Goal: Task Accomplishment & Management: Manage account settings

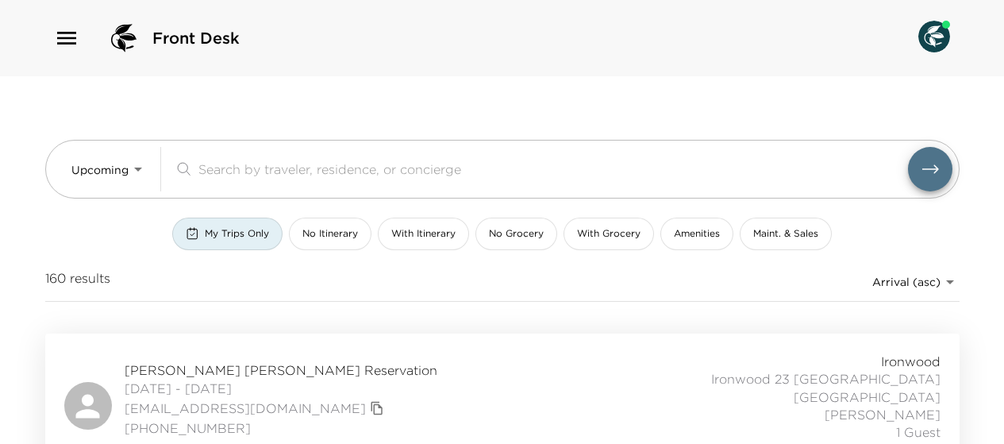
scroll to position [132, 0]
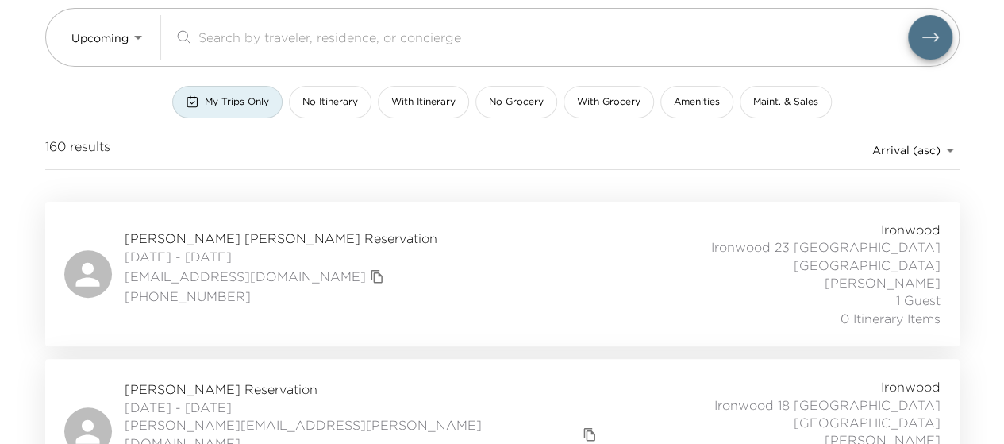
click at [460, 274] on div "J. Christian FitzGerald Reservation 10/03/2025 - 10/06/2025 jcfitzy@gmail.com (…" at bounding box center [502, 274] width 876 height 106
click at [340, 378] on div "Adam Simpson Reservation 10/03/2025 - 10/06/2025 adam.k.simpson@me.com 85877545…" at bounding box center [502, 431] width 876 height 106
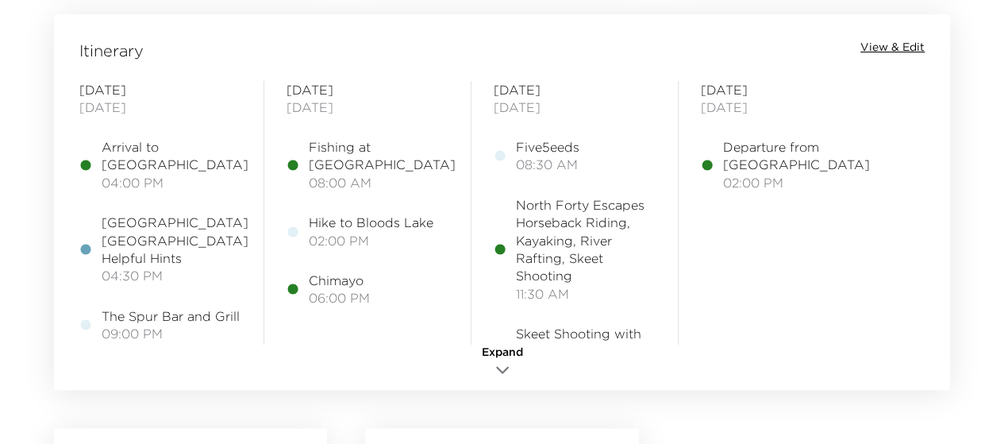
scroll to position [1324, 0]
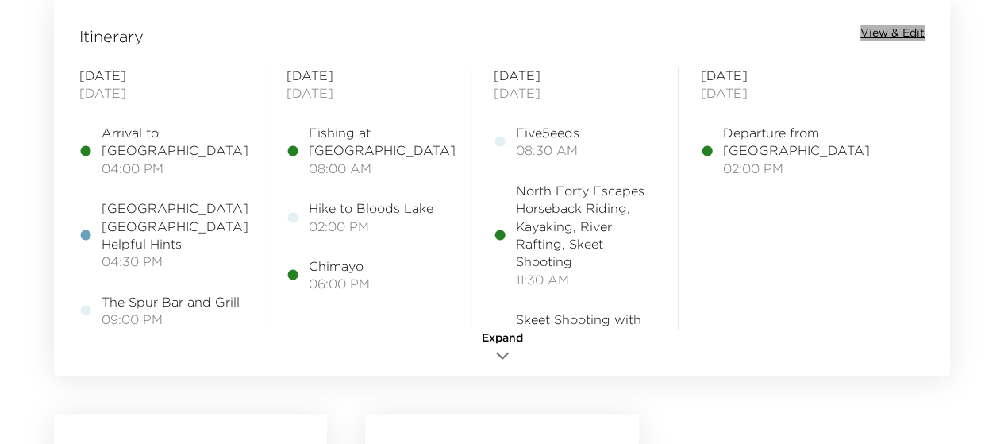
click at [900, 32] on span "View & Edit" at bounding box center [893, 33] width 64 height 16
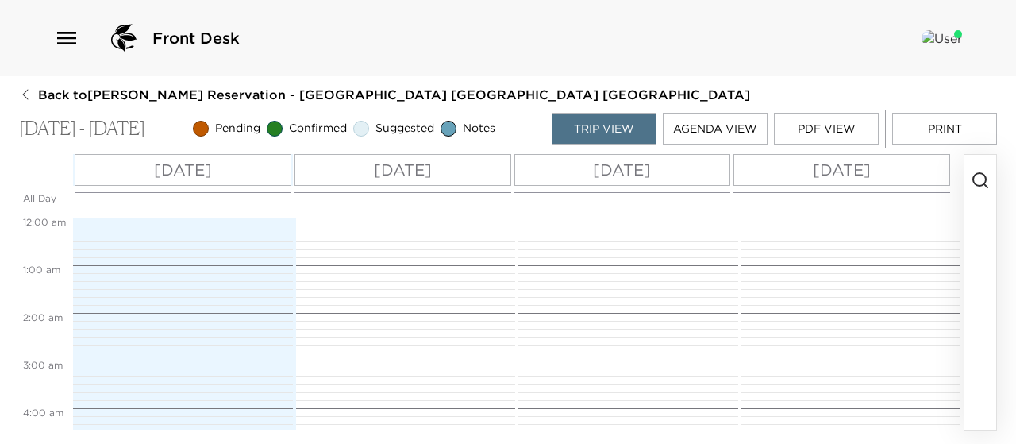
scroll to position [381, 0]
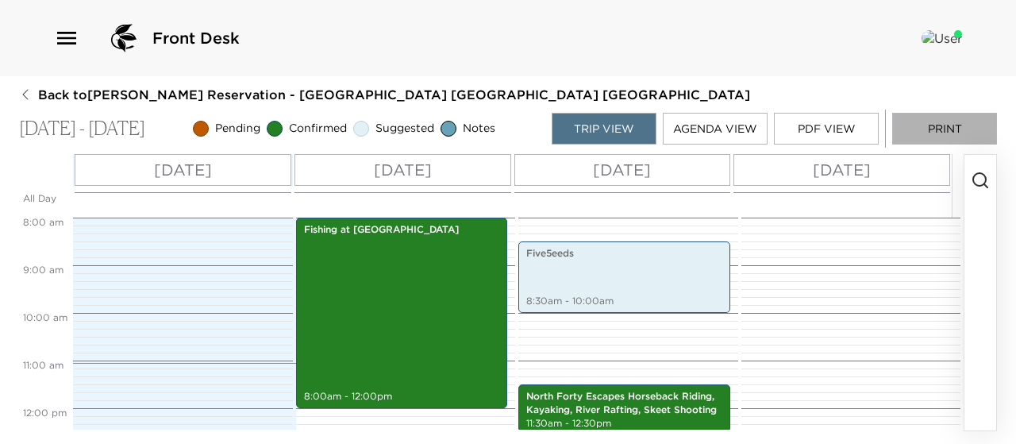
click at [935, 121] on button "Print" at bounding box center [944, 129] width 105 height 32
click at [927, 126] on button "Print" at bounding box center [944, 129] width 105 height 32
click at [927, 129] on button "Print" at bounding box center [944, 129] width 105 height 32
click at [788, 398] on div "Departure from Ironwood 2:00pm - 3:00pm" at bounding box center [848, 407] width 215 height 1143
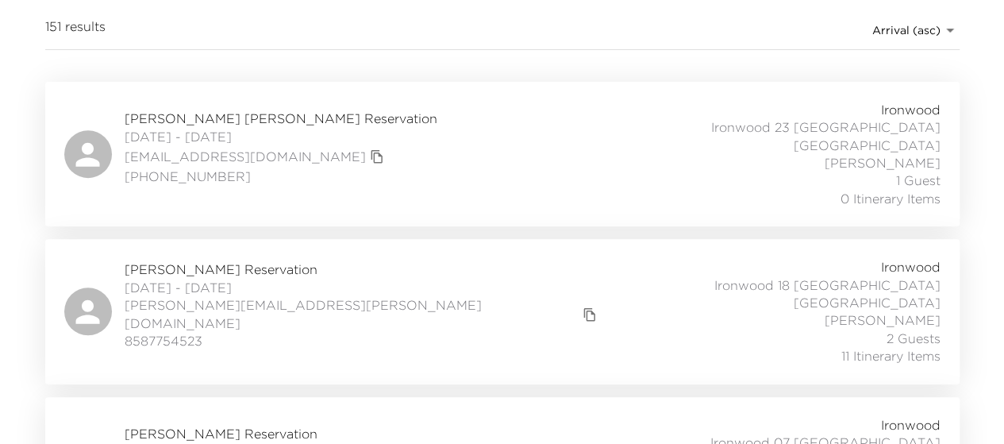
scroll to position [252, 0]
click at [207, 147] on link "[EMAIL_ADDRESS][DOMAIN_NAME]" at bounding box center [245, 155] width 241 height 17
click at [429, 144] on div "J. Christian FitzGerald Reservation 10/03/2025 - 10/06/2025 jcfitzy@gmail.com (…" at bounding box center [502, 153] width 876 height 106
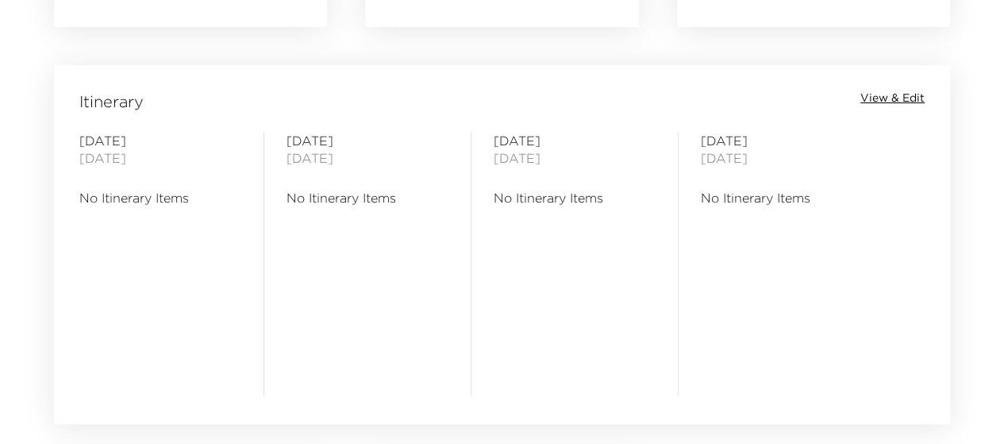
scroll to position [1274, 0]
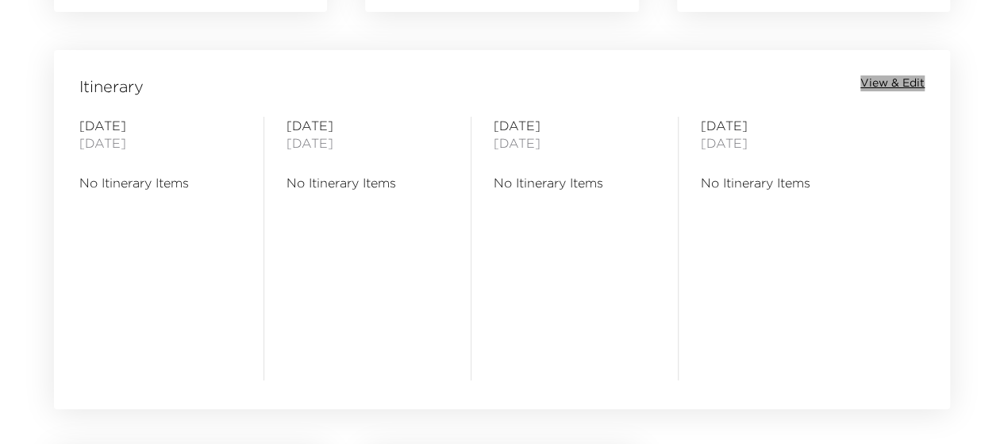
click at [914, 85] on span "View & Edit" at bounding box center [893, 83] width 64 height 16
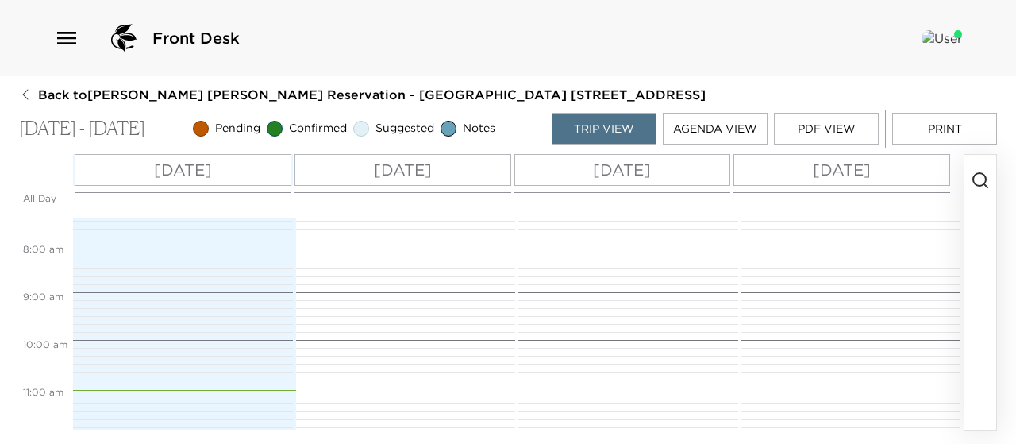
scroll to position [352, 0]
click at [160, 169] on p "[DATE]" at bounding box center [183, 170] width 58 height 24
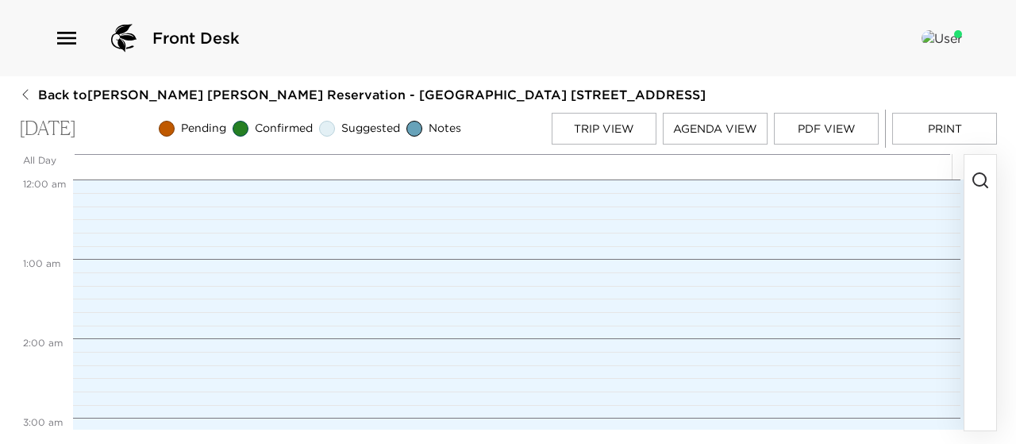
scroll to position [635, 0]
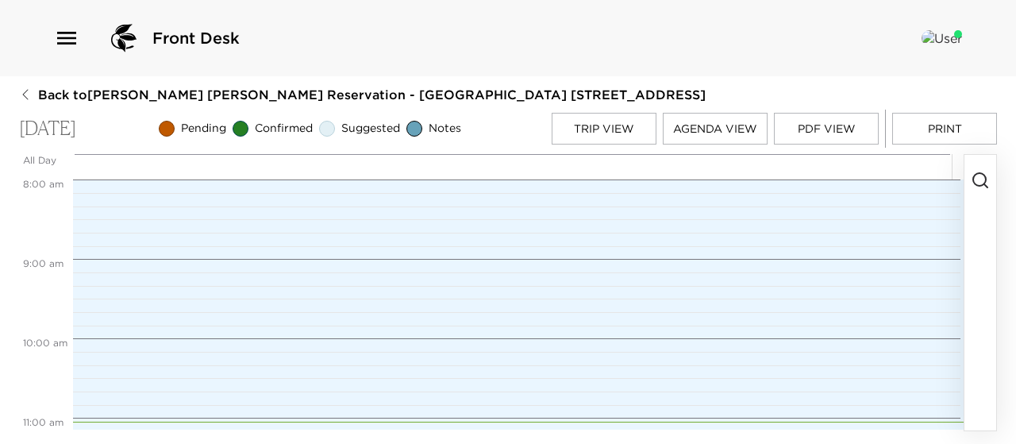
click at [983, 177] on icon "button" at bounding box center [980, 180] width 19 height 19
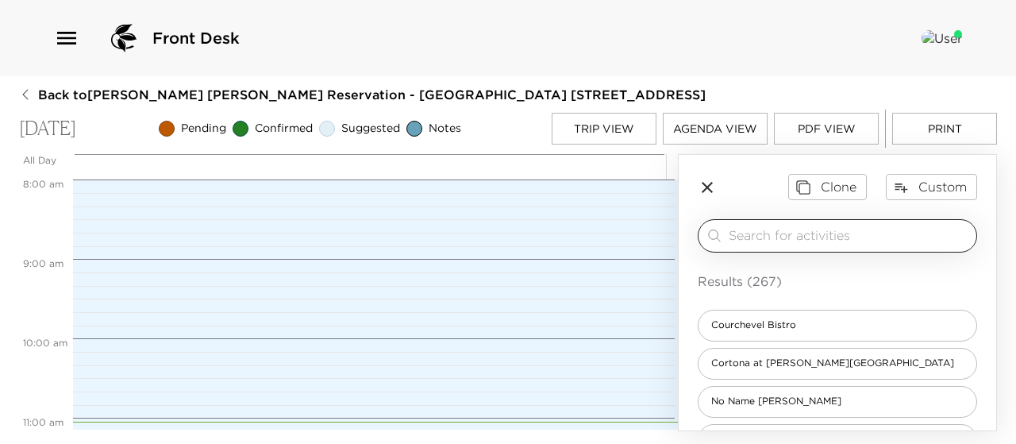
click at [775, 233] on input "search" at bounding box center [849, 235] width 241 height 18
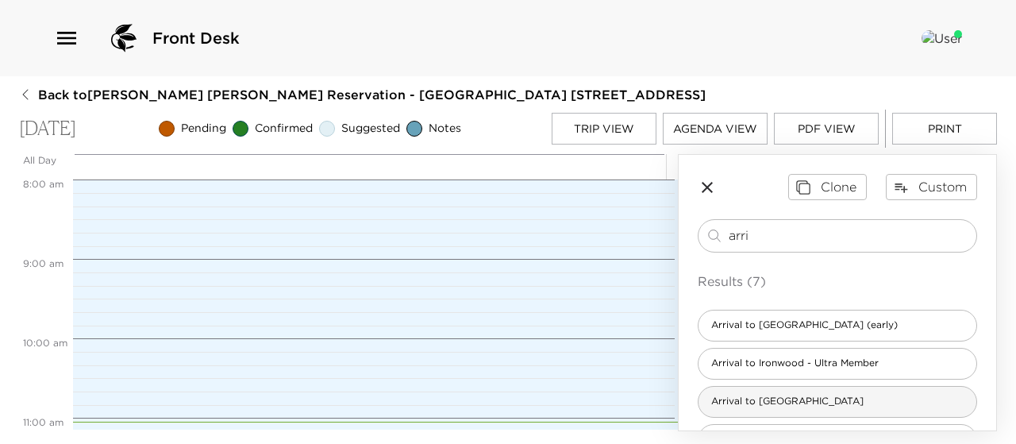
type input "arri"
click at [759, 398] on span "Arrival to [GEOGRAPHIC_DATA]" at bounding box center [788, 401] width 178 height 13
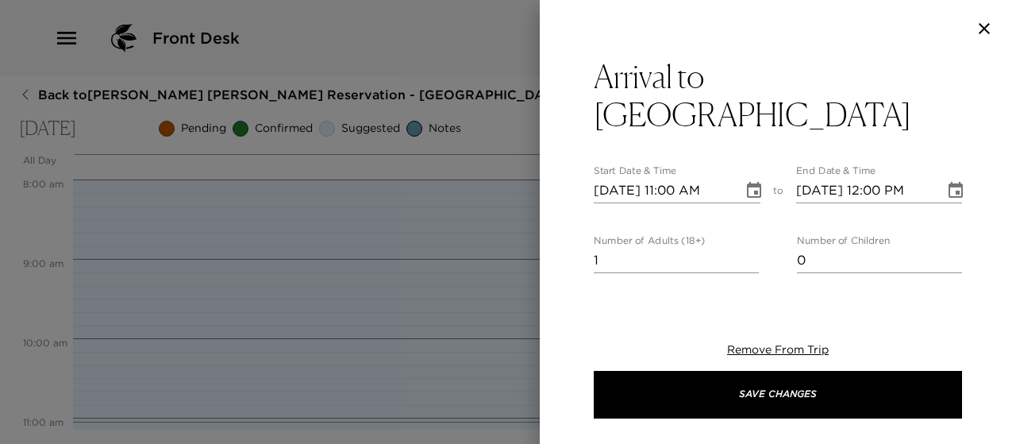
type textarea "We are expecting your arrival [DATE]. Please confirm your arrival time with us.…"
click at [625, 248] on input "1" at bounding box center [676, 260] width 165 height 25
type input "1"
click at [745, 181] on icon "Choose date, selected date is Oct 3, 2025" at bounding box center [754, 190] width 19 height 19
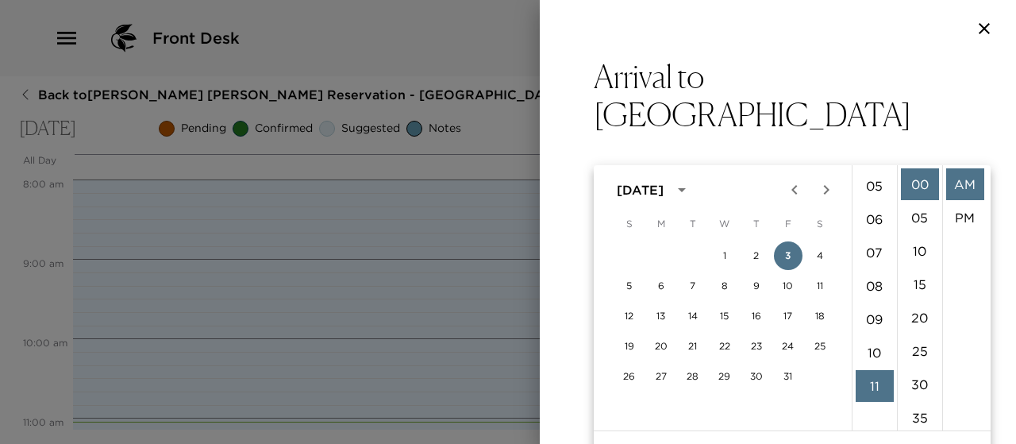
scroll to position [133, 0]
click at [872, 180] on li "04" at bounding box center [875, 184] width 38 height 32
click at [967, 217] on li "PM" at bounding box center [965, 218] width 38 height 32
type input "[DATE] 04:00 PM"
type input "[DATE] 05:00 PM"
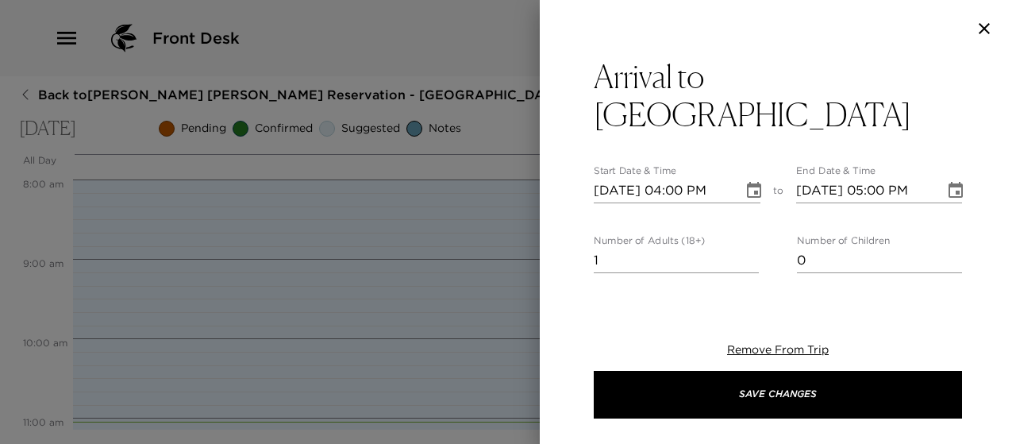
scroll to position [33, 0]
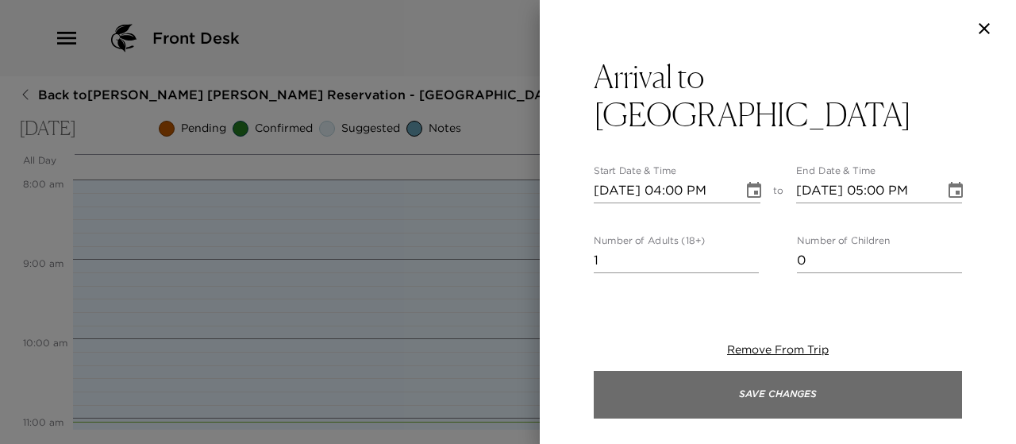
click at [768, 393] on button "Save Changes" at bounding box center [778, 395] width 368 height 48
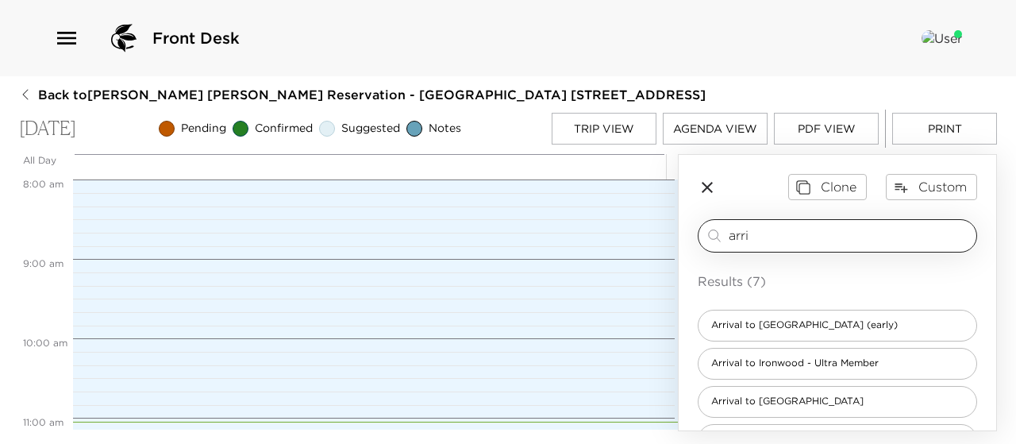
click at [763, 237] on input "arri" at bounding box center [849, 235] width 241 height 18
type input "a"
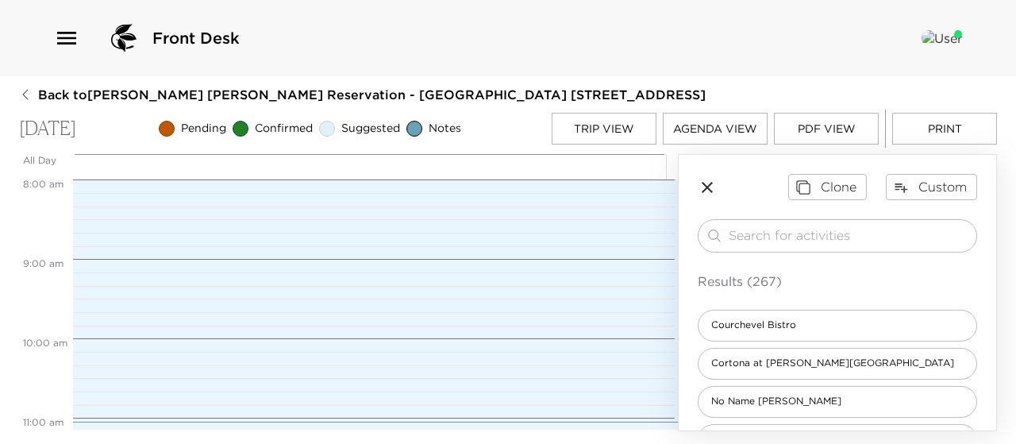
click at [621, 137] on button "Trip View" at bounding box center [604, 129] width 105 height 32
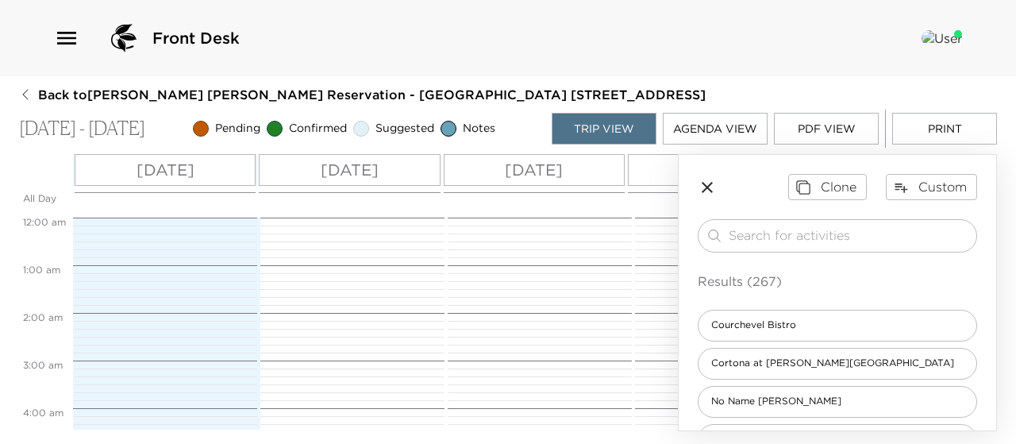
scroll to position [762, 0]
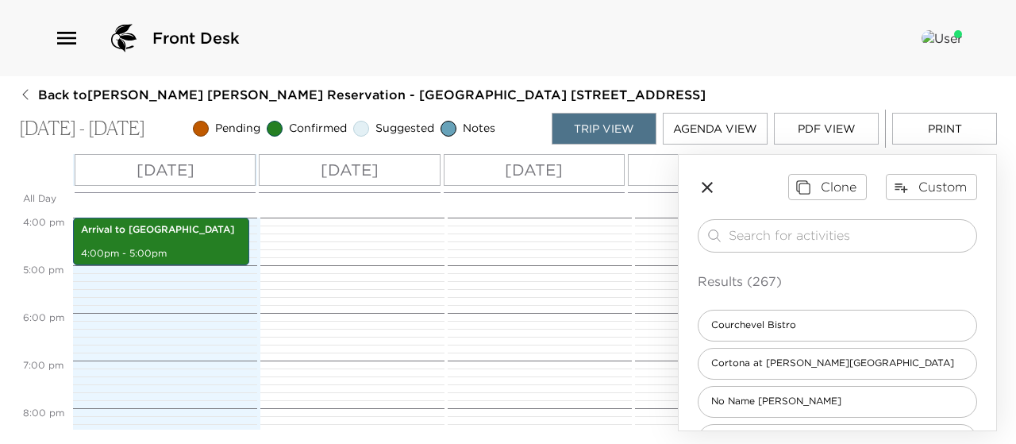
click at [656, 168] on div "[DATE]" at bounding box center [718, 170] width 181 height 32
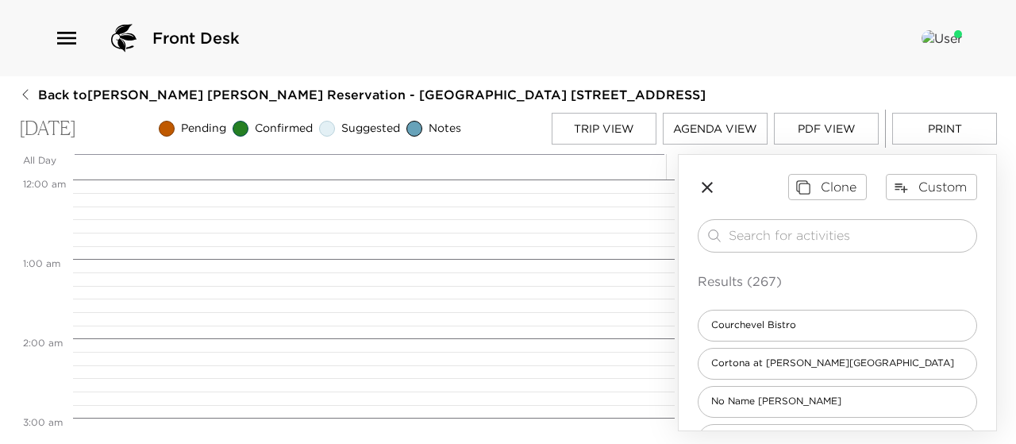
scroll to position [635, 0]
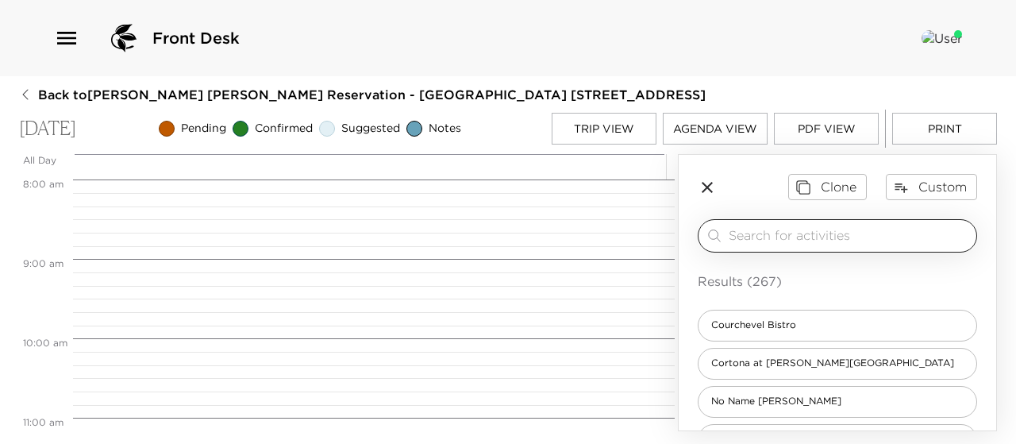
click at [753, 239] on input "search" at bounding box center [849, 235] width 241 height 18
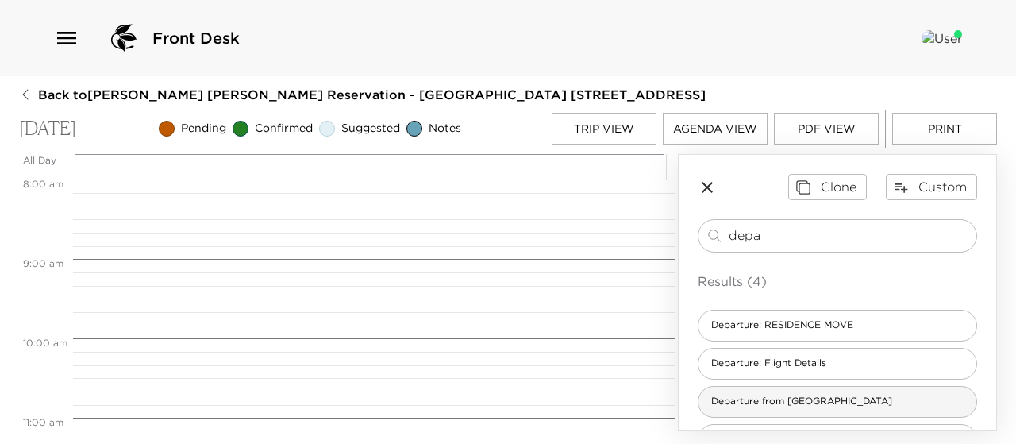
type input "depa"
click at [797, 399] on span "Departure from [GEOGRAPHIC_DATA]" at bounding box center [802, 401] width 206 height 13
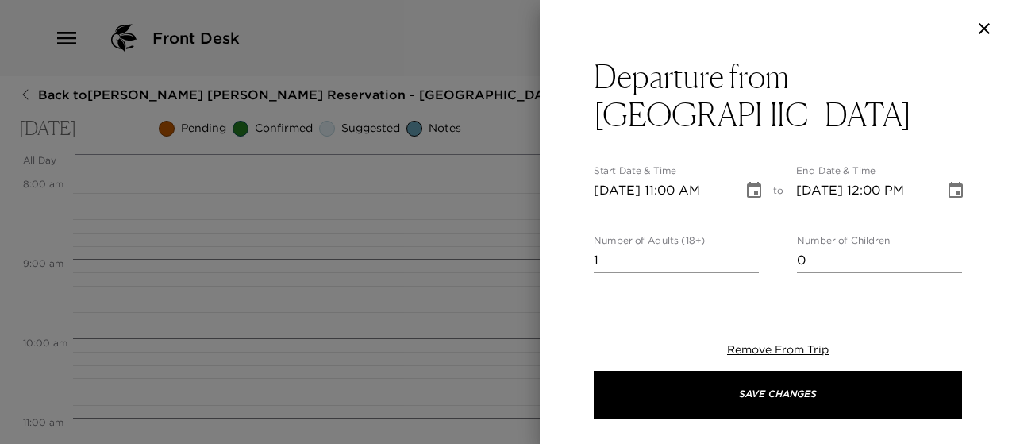
type textarea "Please note that check out time is 11:00 am. If I can assist you with arrangeme…"
click at [749, 182] on icon "Choose date, selected date is Oct 6, 2025" at bounding box center [754, 190] width 14 height 16
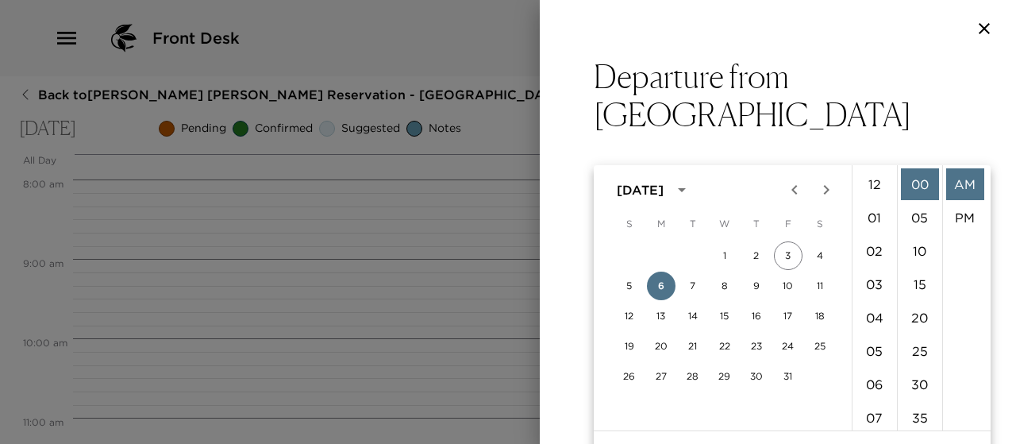
scroll to position [367, 0]
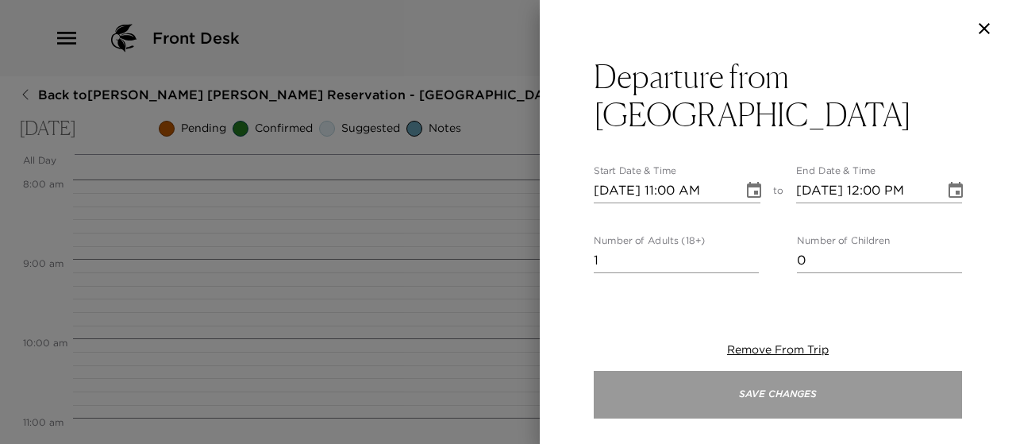
click at [763, 394] on button "Save Changes" at bounding box center [778, 395] width 368 height 48
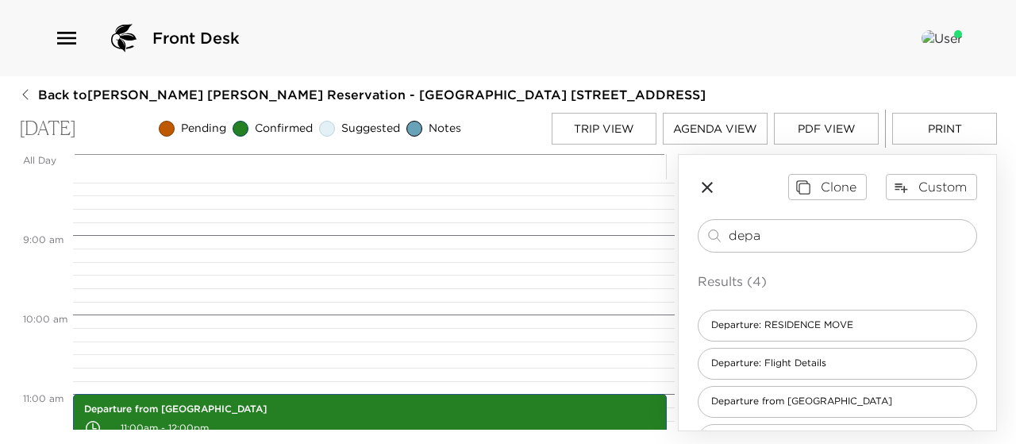
scroll to position [656, 0]
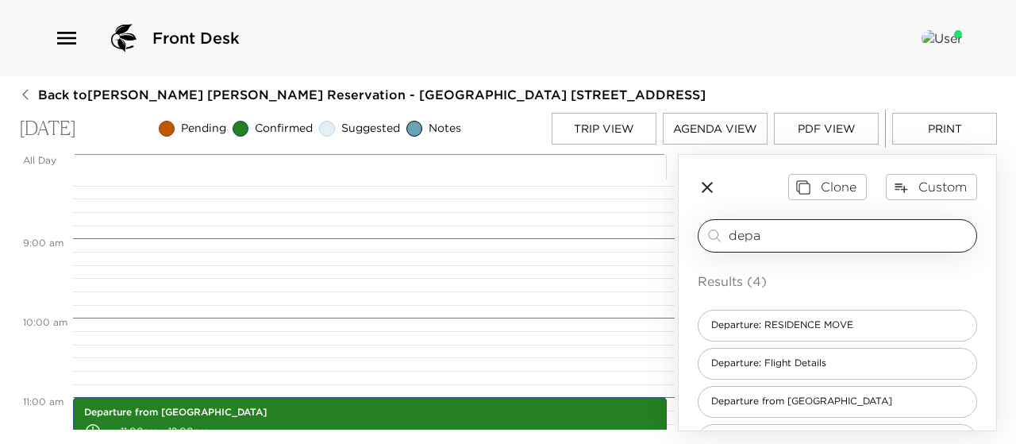
click at [772, 234] on input "depa" at bounding box center [849, 235] width 241 height 18
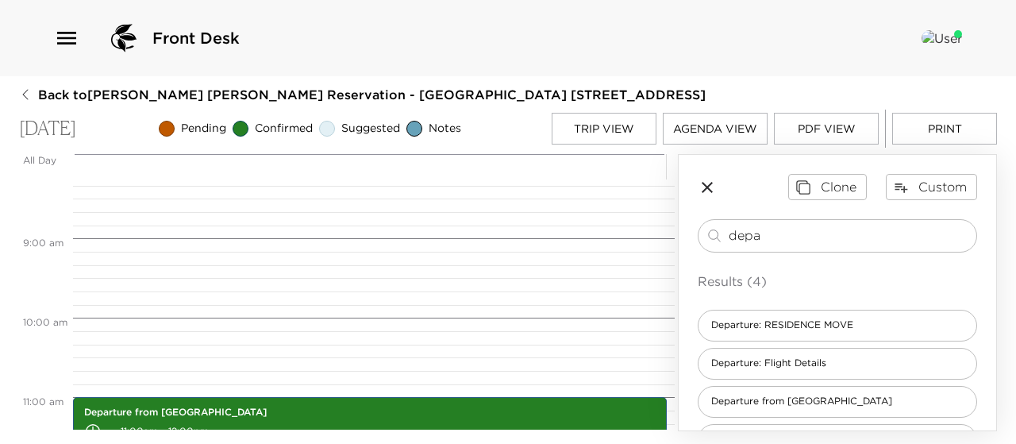
click at [578, 127] on button "Trip View" at bounding box center [604, 129] width 105 height 32
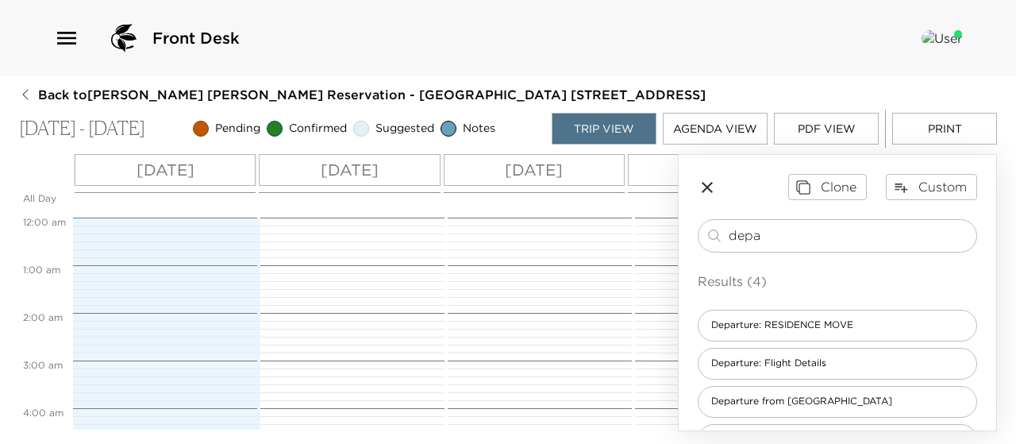
scroll to position [762, 0]
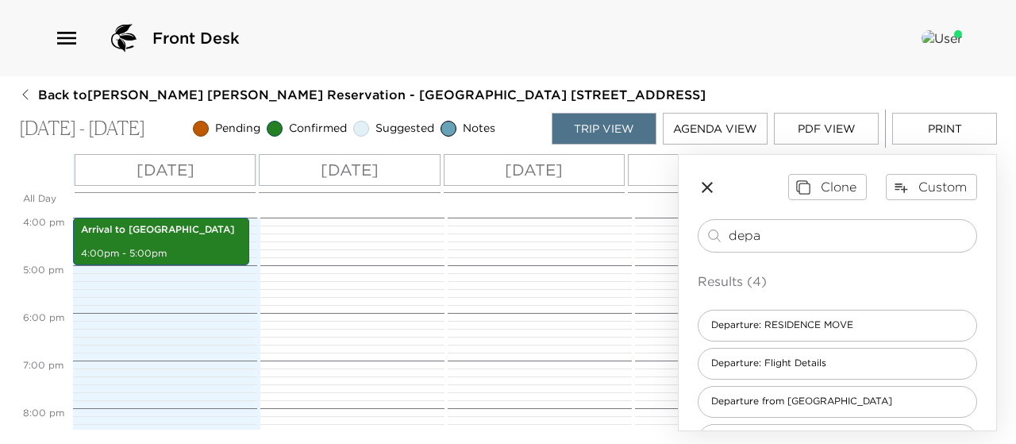
click at [379, 172] on p "[DATE]" at bounding box center [350, 170] width 58 height 24
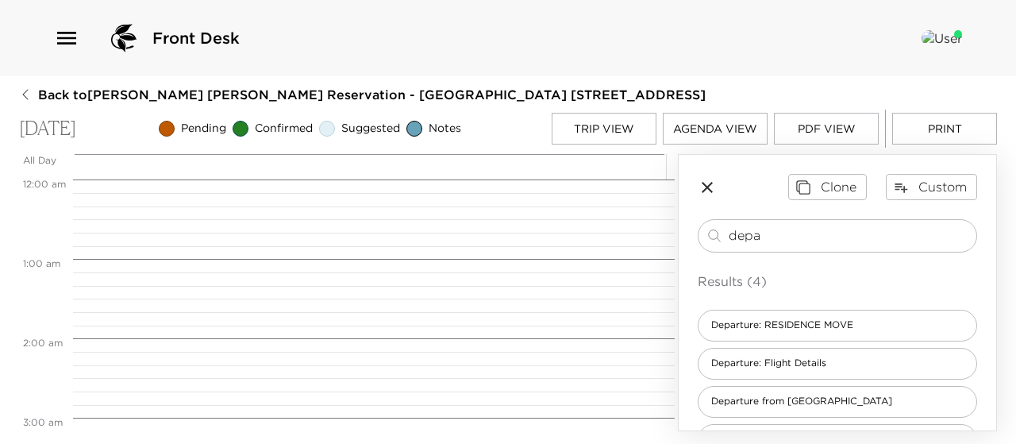
scroll to position [635, 0]
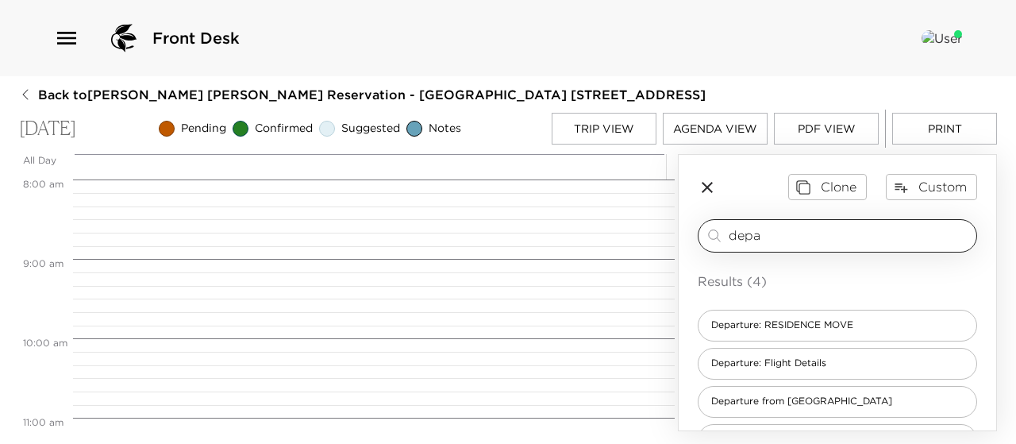
click at [773, 239] on input "depa" at bounding box center [849, 235] width 241 height 18
type input "d"
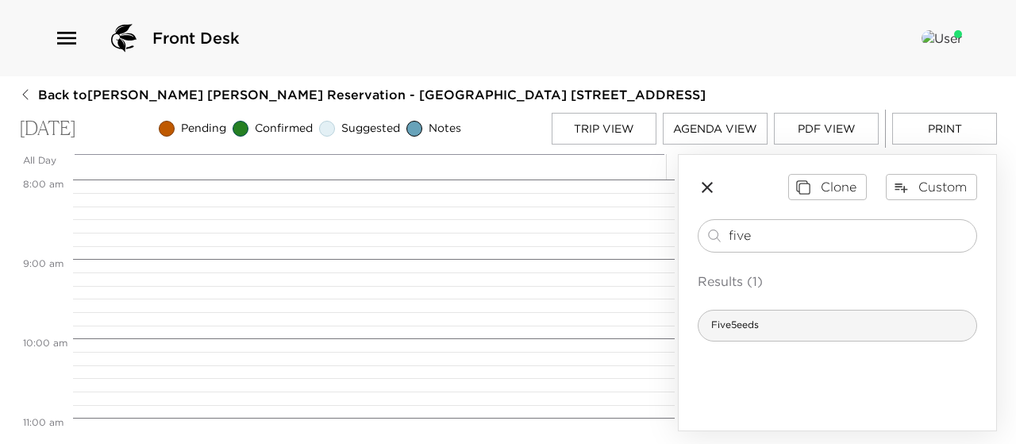
type input "five"
click at [753, 323] on span "Five5eeds" at bounding box center [735, 324] width 73 height 13
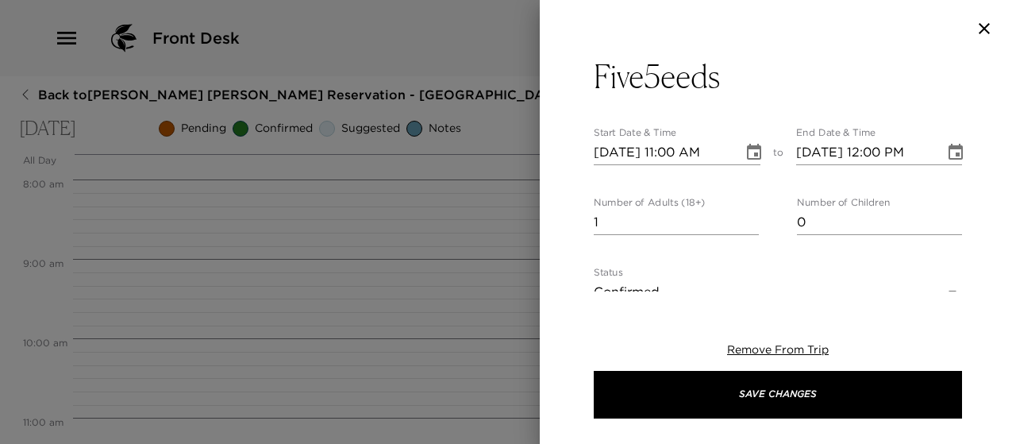
type textarea "At Five5eeds, we’re bringing great coffee, great food and exceptional service t…"
click at [747, 152] on icon "Choose date, selected date is Oct 4, 2025" at bounding box center [754, 152] width 14 height 16
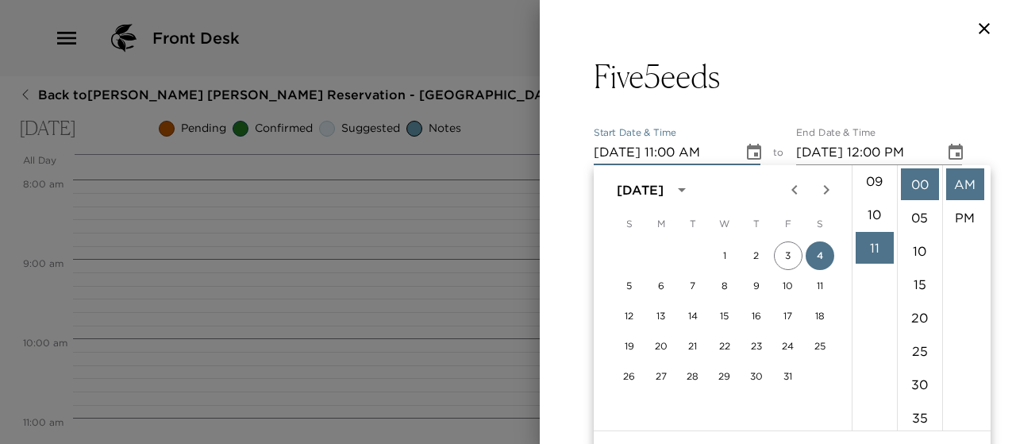
scroll to position [272, 0]
click at [876, 208] on li "09" at bounding box center [875, 213] width 38 height 32
type input "[DATE] 09:00 AM"
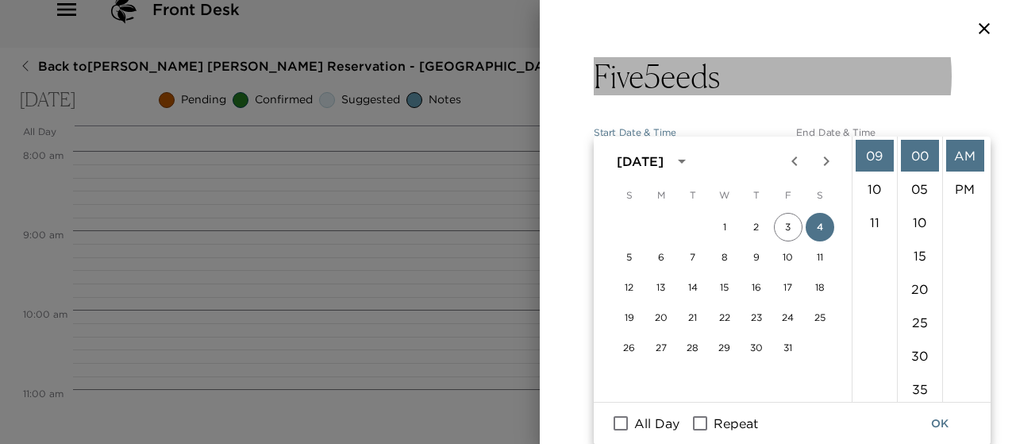
click at [878, 91] on button "Five5eeds" at bounding box center [778, 76] width 368 height 38
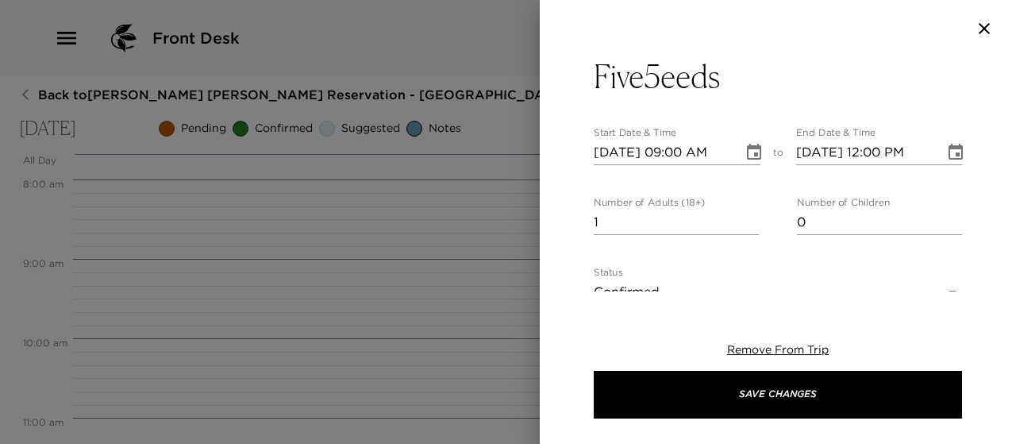
scroll to position [13, 0]
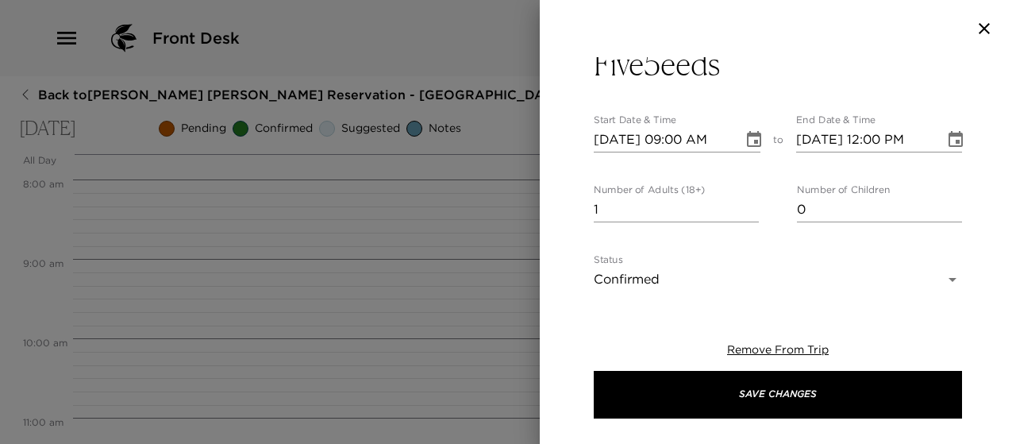
click at [940, 289] on body "Front Desk Back to J. [PERSON_NAME] Reservation - [GEOGRAPHIC_DATA] [GEOGRAPHIC…" at bounding box center [508, 222] width 1016 height 444
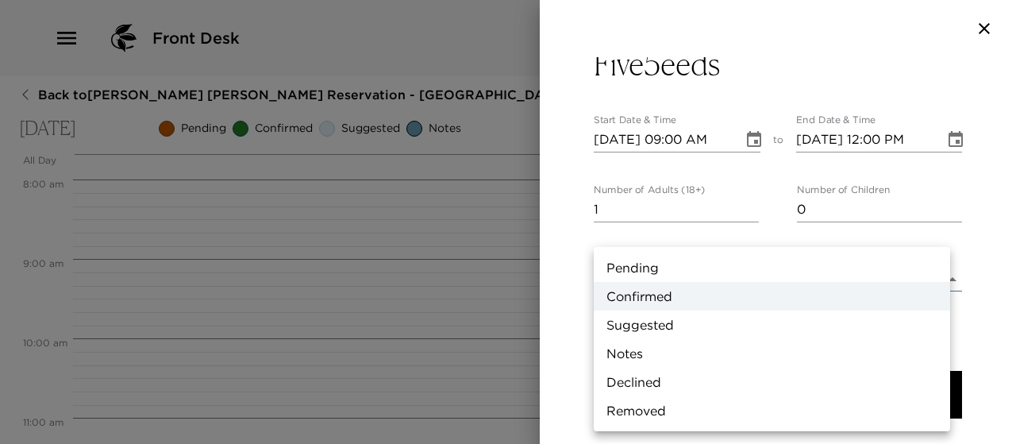
click at [845, 331] on li "Suggested" at bounding box center [772, 324] width 356 height 29
type input "Suggestion"
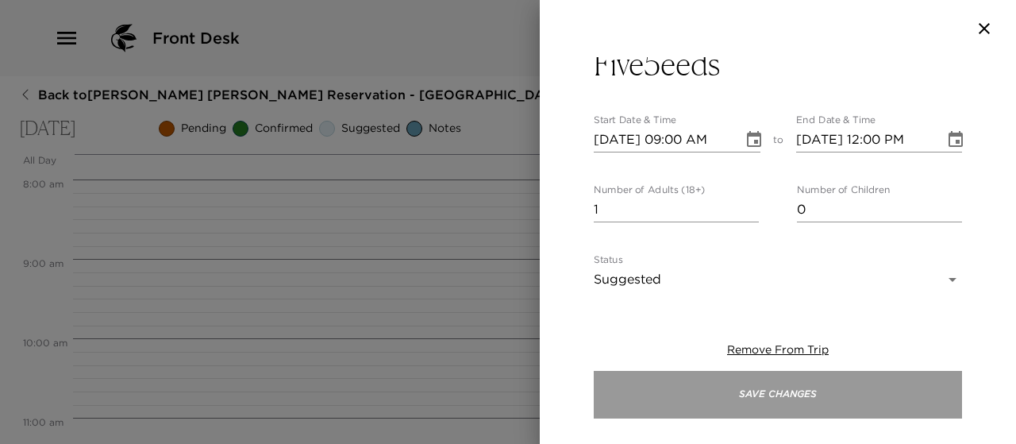
click at [809, 385] on button "Save Changes" at bounding box center [778, 395] width 368 height 48
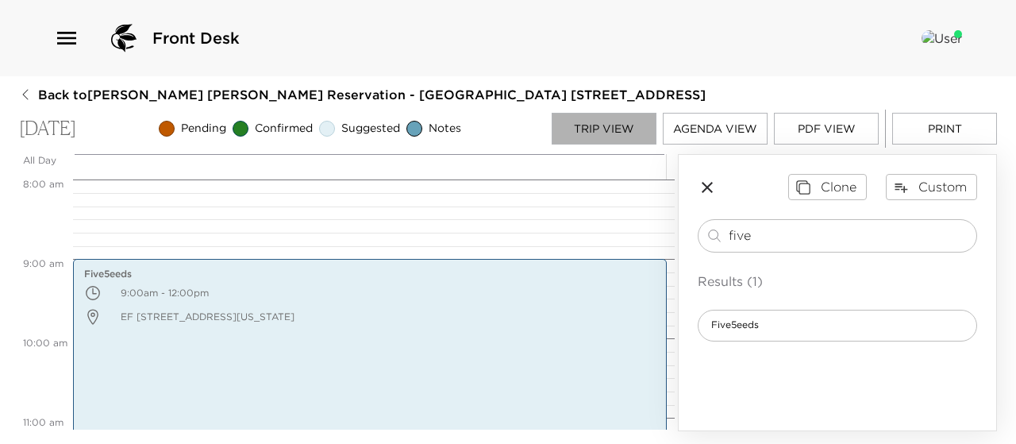
click at [569, 133] on button "Trip View" at bounding box center [604, 129] width 105 height 32
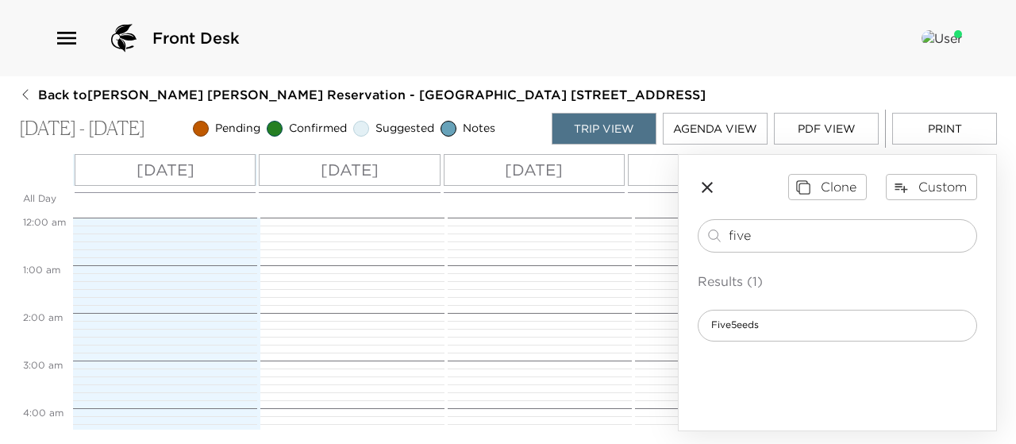
scroll to position [429, 0]
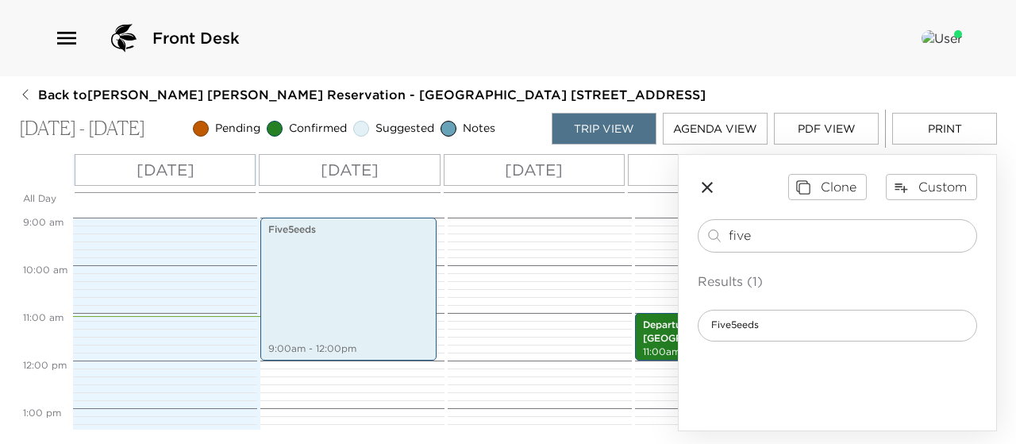
click at [563, 174] on p "[DATE]" at bounding box center [534, 170] width 58 height 24
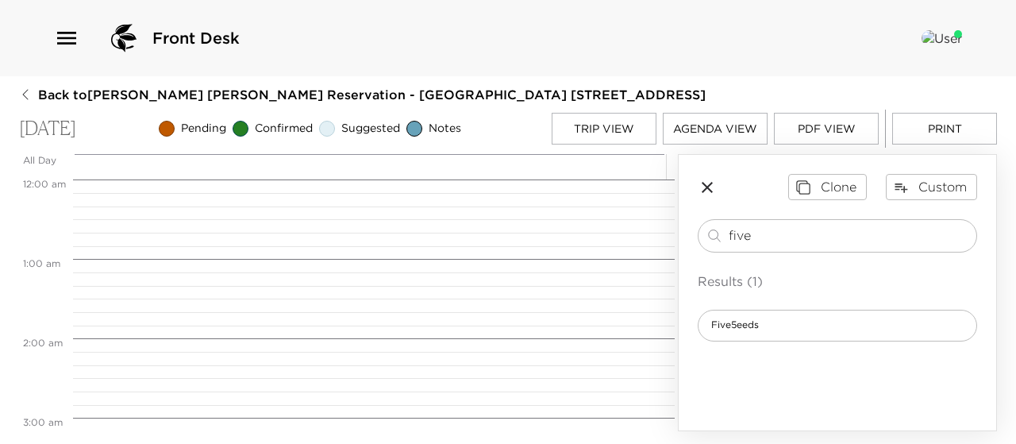
scroll to position [635, 0]
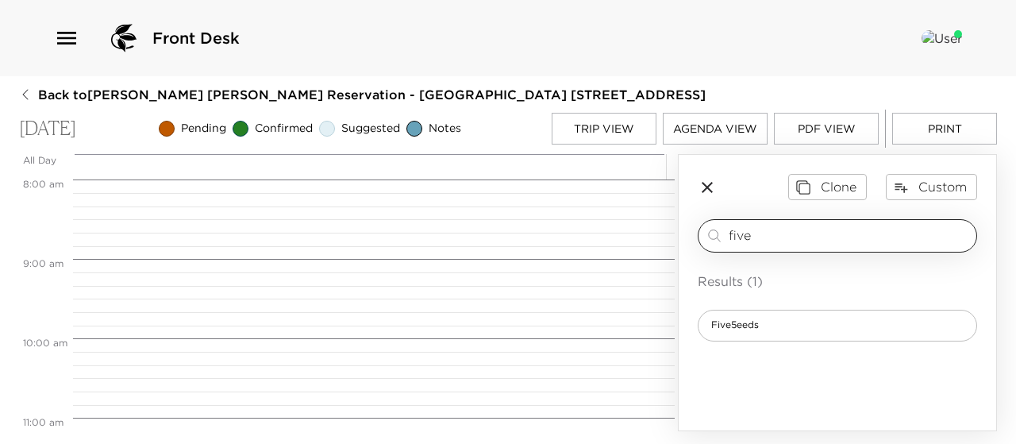
click at [762, 237] on input "five" at bounding box center [849, 235] width 241 height 18
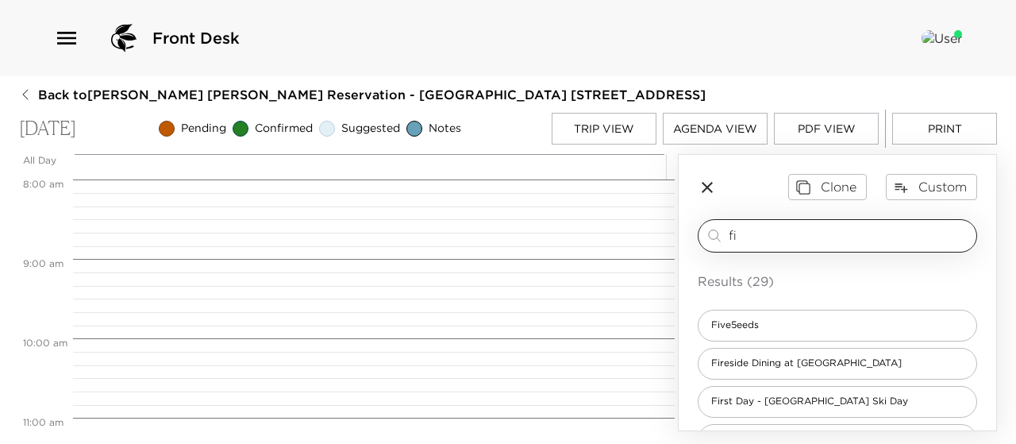
type input "f"
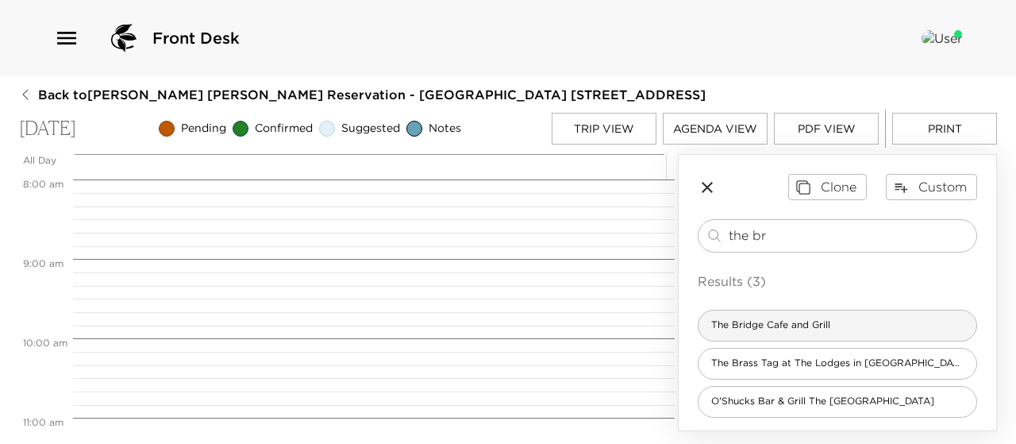
type input "the br"
click at [776, 322] on span "The Bridge Cafe and Grill" at bounding box center [771, 324] width 144 height 13
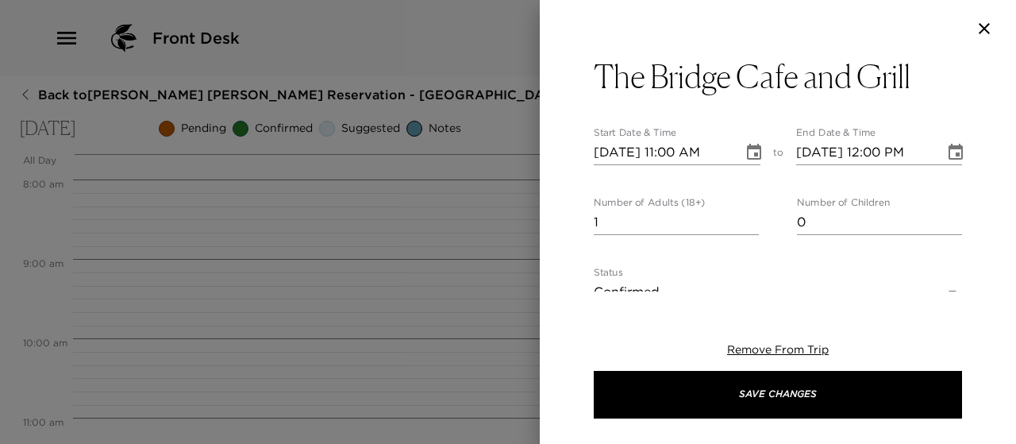
type textarea "We dine, we party, we ride The Bridge Cafe & Grill serves American food with a …"
click at [747, 155] on icon "Choose date, selected date is Oct 5, 2025" at bounding box center [754, 152] width 19 height 19
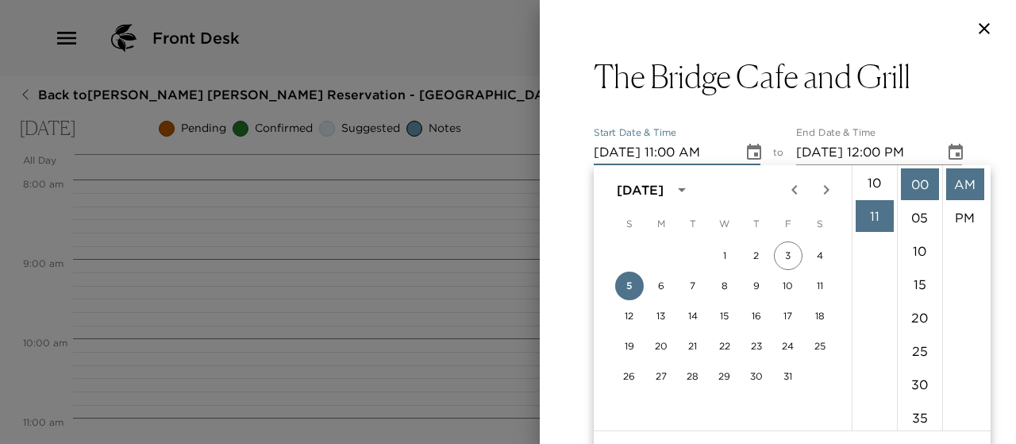
scroll to position [303, 0]
click at [876, 177] on li "09" at bounding box center [875, 181] width 38 height 32
type input "[DATE] 09:00 AM"
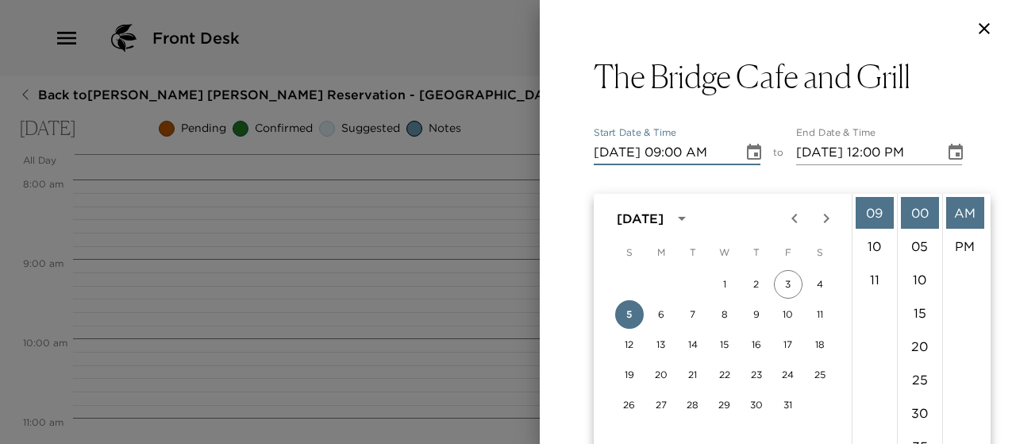
scroll to position [29, 0]
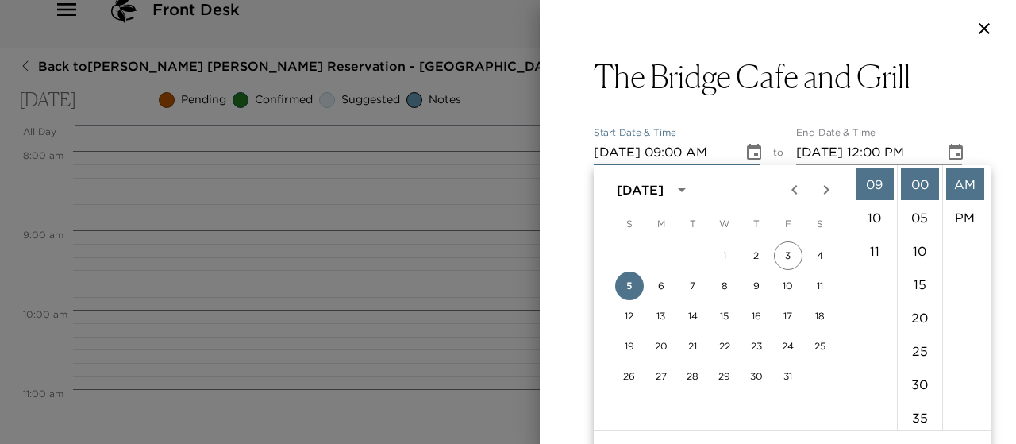
click at [905, 136] on div "End Date & Time [DATE] 12:00 PM" at bounding box center [879, 146] width 167 height 38
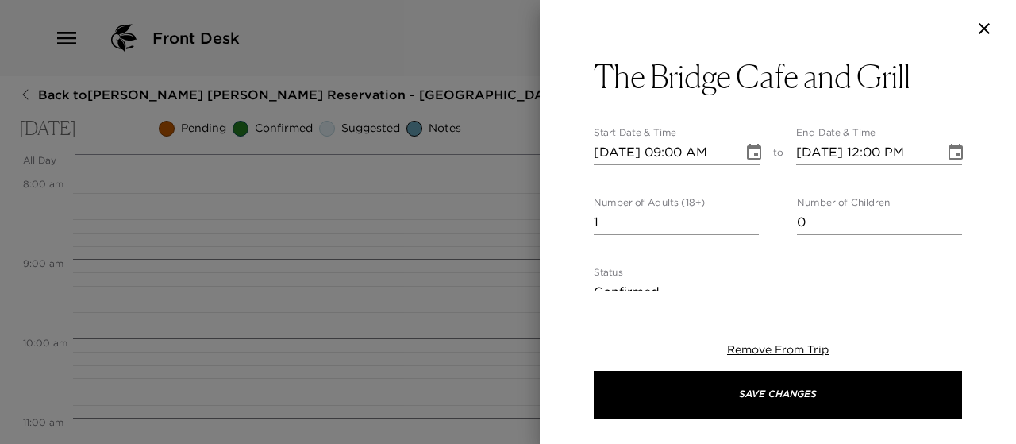
scroll to position [0, 0]
click at [949, 156] on icon "Choose date, selected date is Oct 5, 2025" at bounding box center [956, 152] width 14 height 16
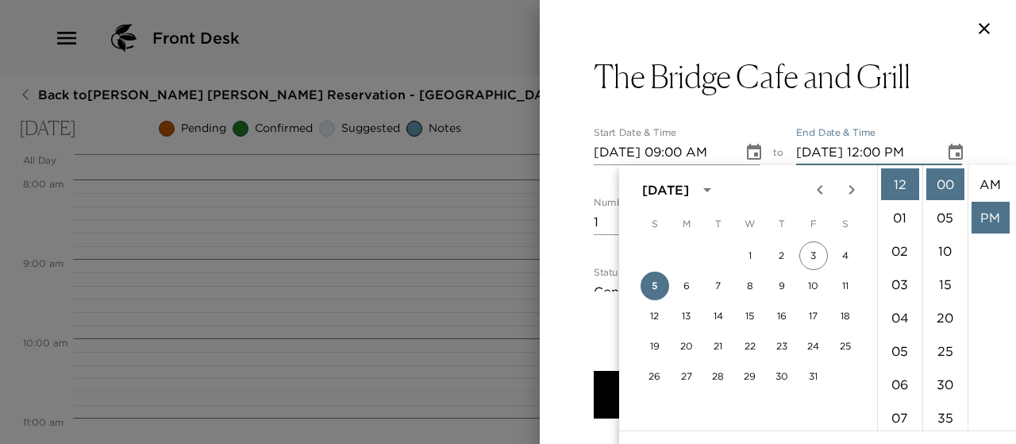
scroll to position [33, 0]
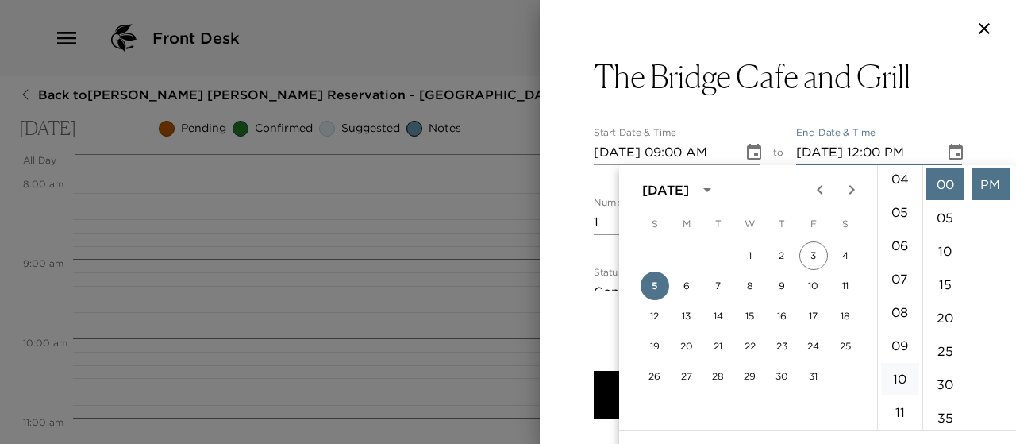
click at [901, 374] on li "10" at bounding box center [900, 379] width 38 height 32
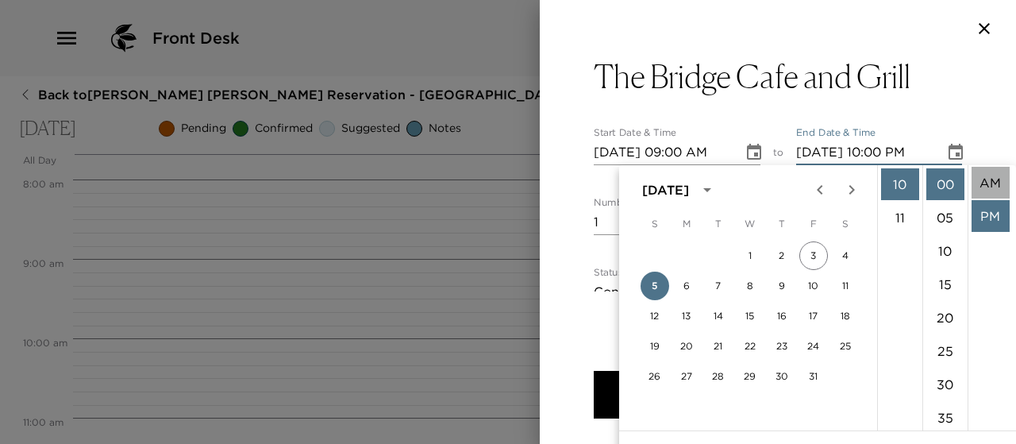
click at [991, 179] on li "AM" at bounding box center [991, 183] width 38 height 32
type input "[DATE] 10:00 AM"
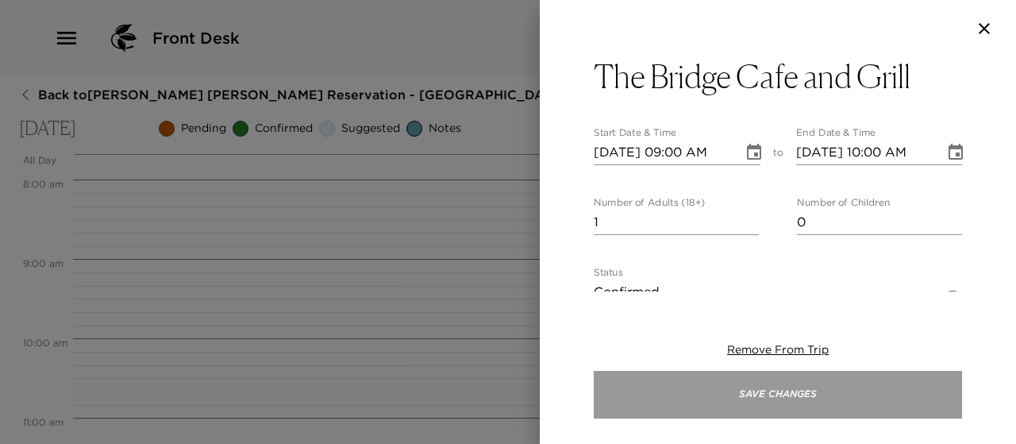
click at [744, 391] on button "Save Changes" at bounding box center [778, 395] width 368 height 48
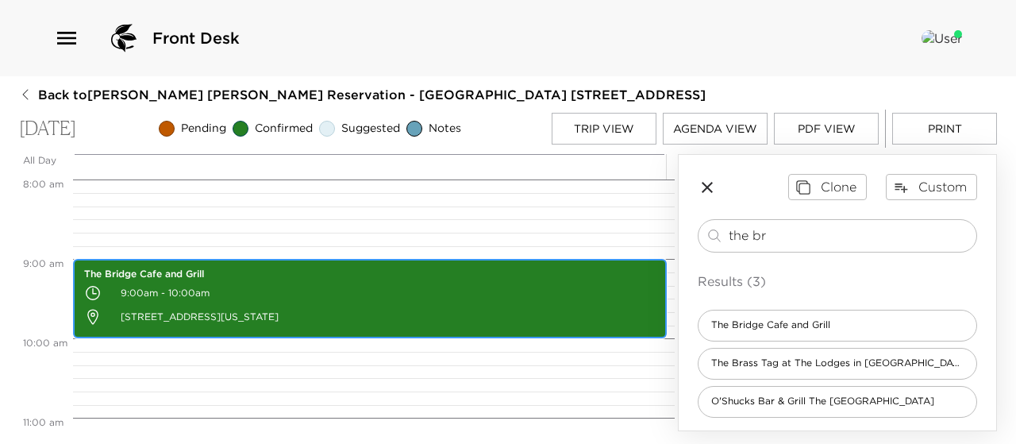
click at [649, 282] on div "The Bridge Cafe and Grill 9:00am - 10:00am [STREET_ADDRESS][US_STATE]" at bounding box center [370, 298] width 584 height 75
click at [645, 283] on div "The Bridge Cafe and Grill 9:00am - 10:00am [STREET_ADDRESS][US_STATE]" at bounding box center [370, 298] width 584 height 75
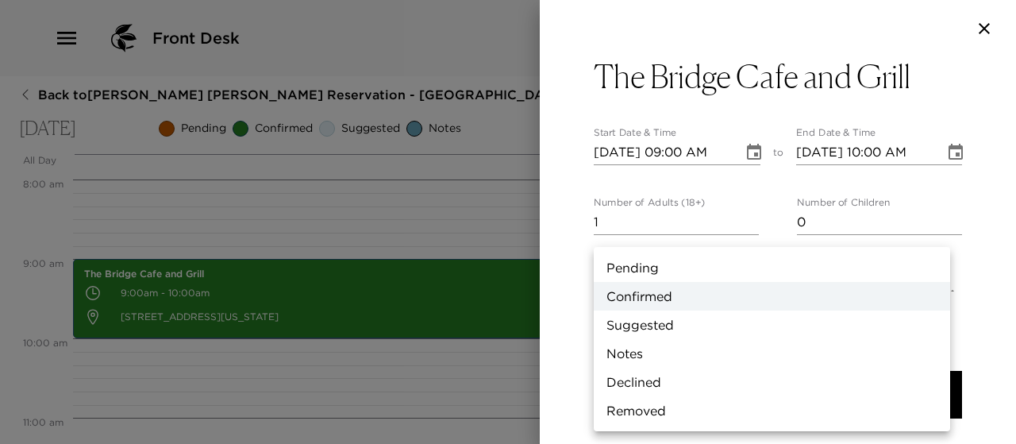
click at [938, 285] on body "Front Desk Back to J. [PERSON_NAME] Reservation - [GEOGRAPHIC_DATA] [GEOGRAPHIC…" at bounding box center [508, 222] width 1016 height 444
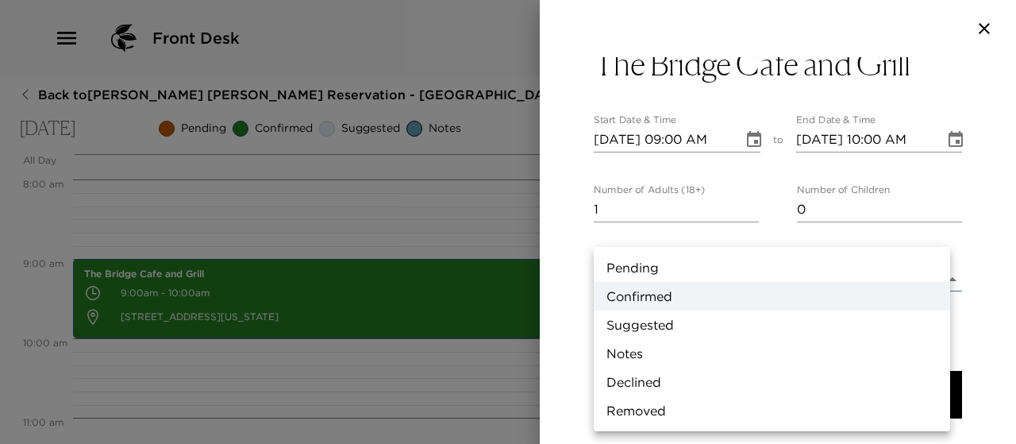
click at [794, 329] on li "Suggested" at bounding box center [772, 324] width 356 height 29
type input "Suggestion"
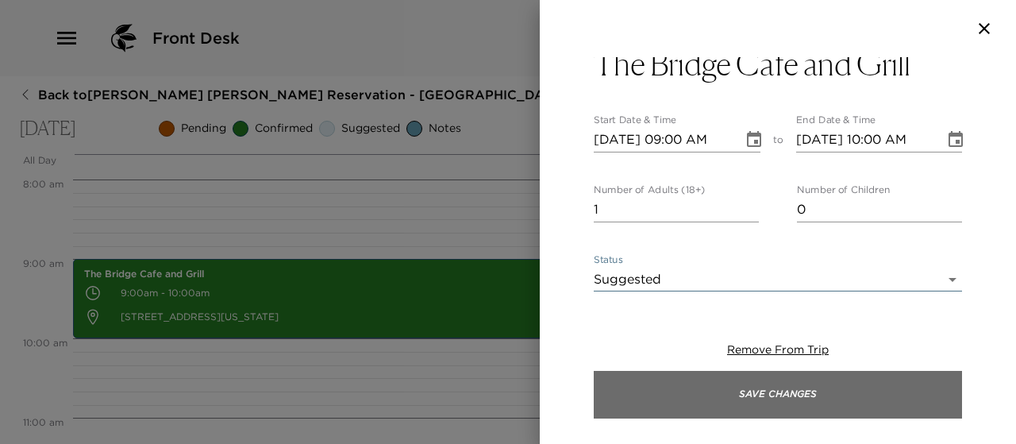
click at [766, 382] on button "Save Changes" at bounding box center [778, 395] width 368 height 48
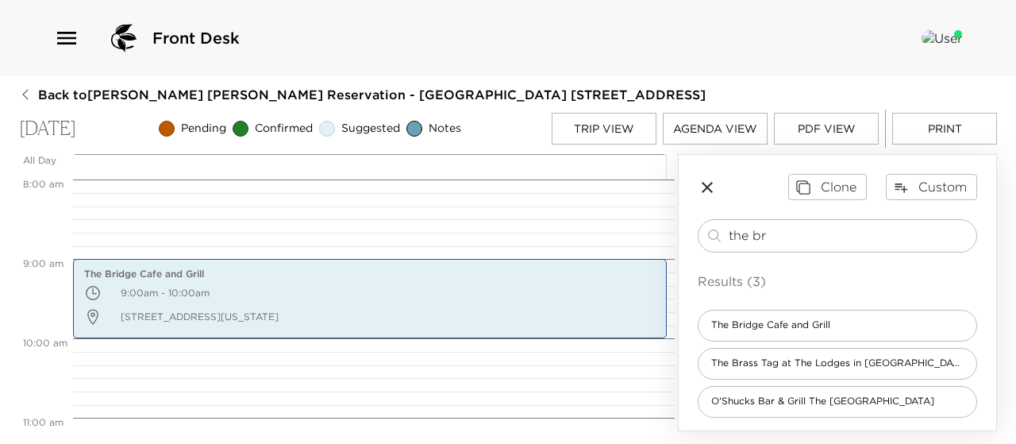
click at [602, 128] on button "Trip View" at bounding box center [604, 129] width 105 height 32
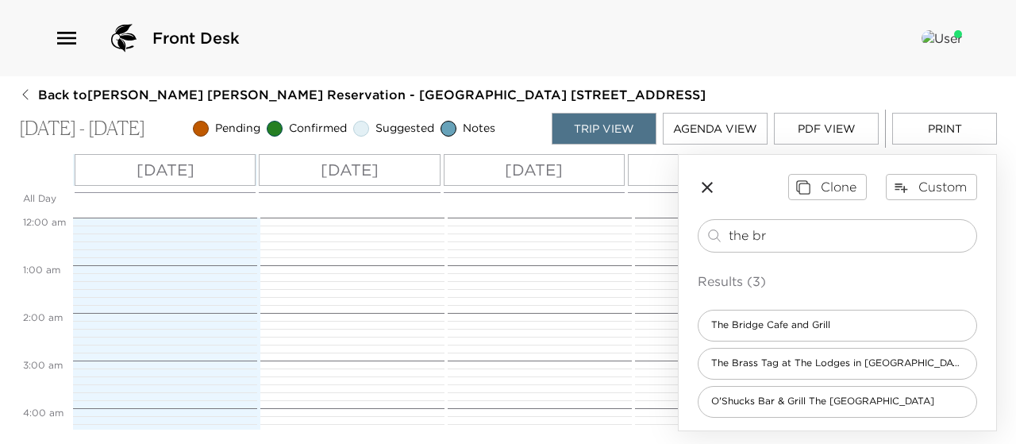
scroll to position [429, 0]
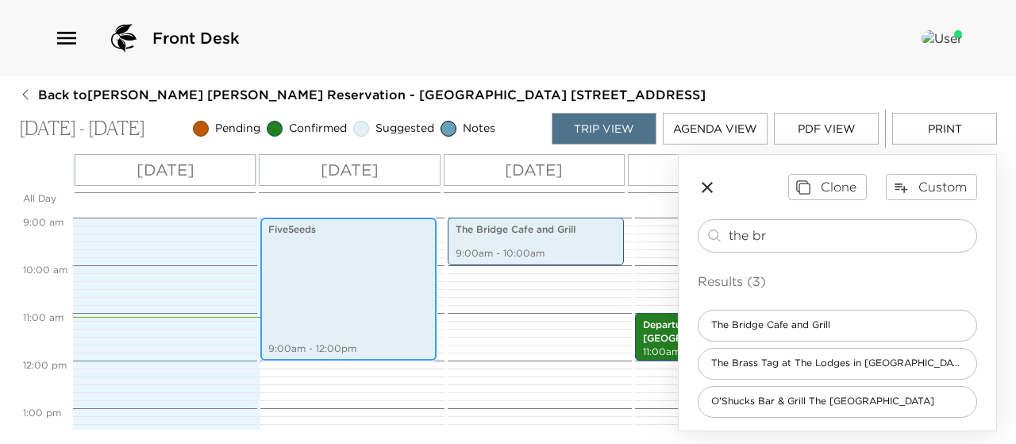
click at [383, 349] on p "9:00am - 12:00pm" at bounding box center [348, 348] width 160 height 13
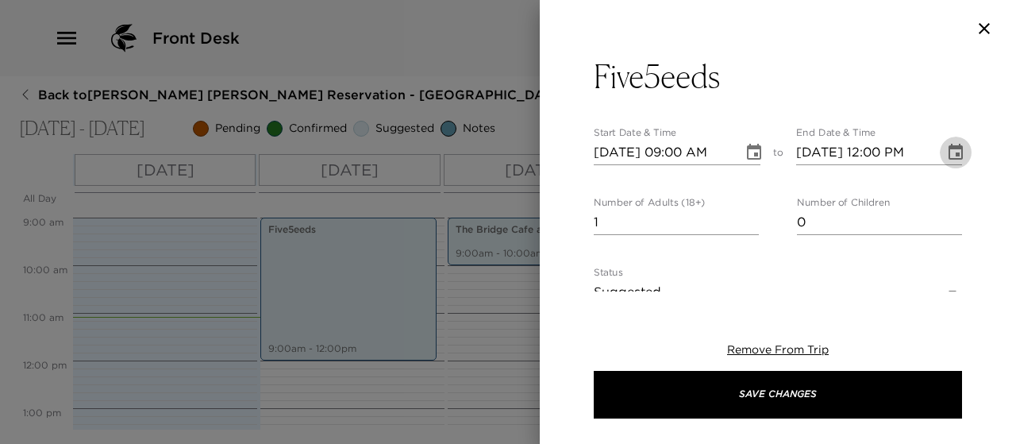
click at [946, 155] on icon "Choose date, selected date is Oct 4, 2025" at bounding box center [955, 152] width 19 height 19
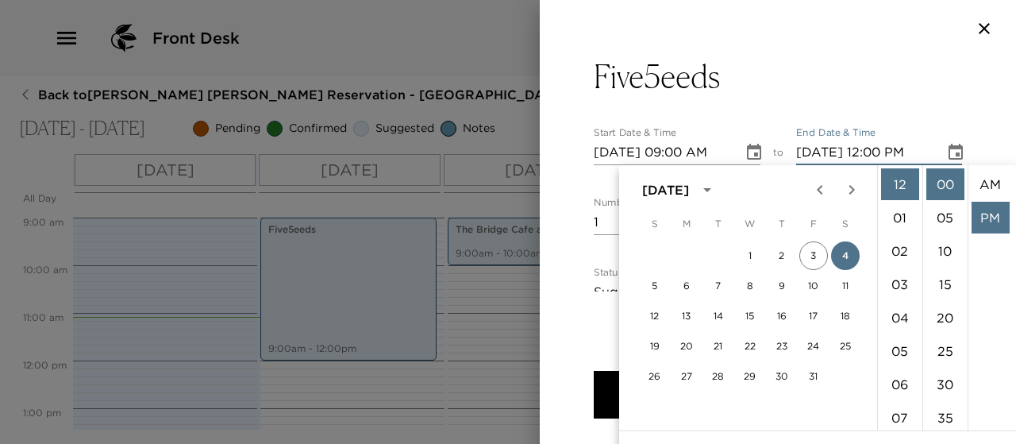
scroll to position [33, 0]
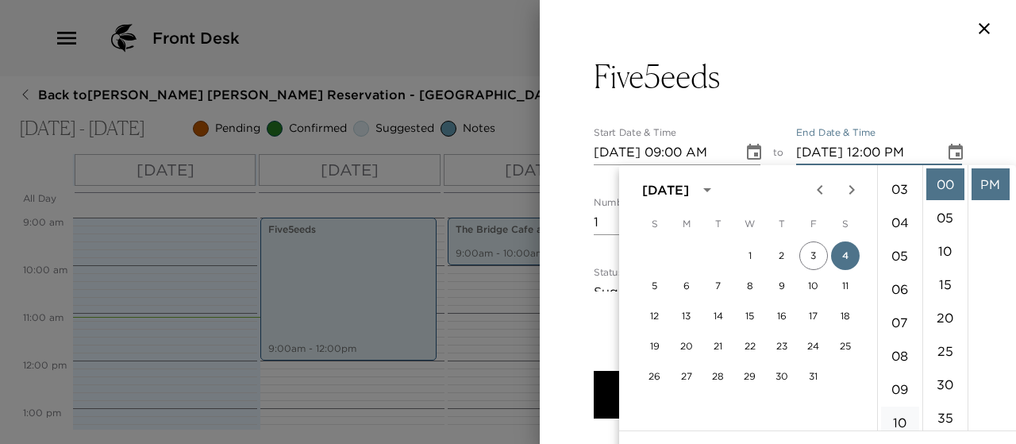
click at [906, 419] on li "10" at bounding box center [900, 422] width 38 height 32
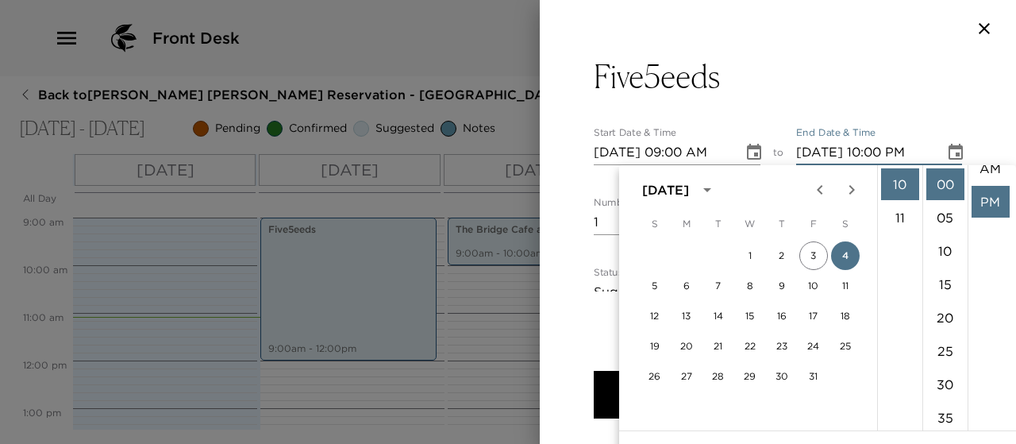
scroll to position [2, 0]
click at [989, 185] on li "AM" at bounding box center [991, 183] width 38 height 32
type input "[DATE] 10:00 AM"
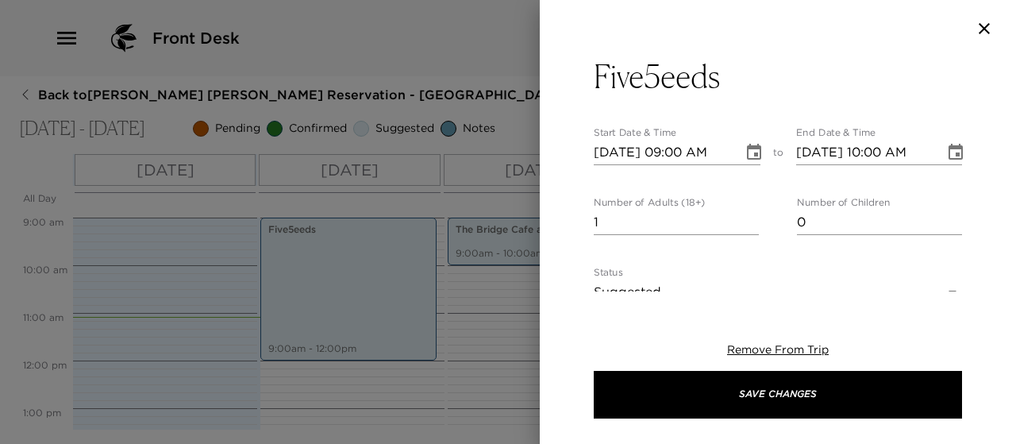
scroll to position [0, 0]
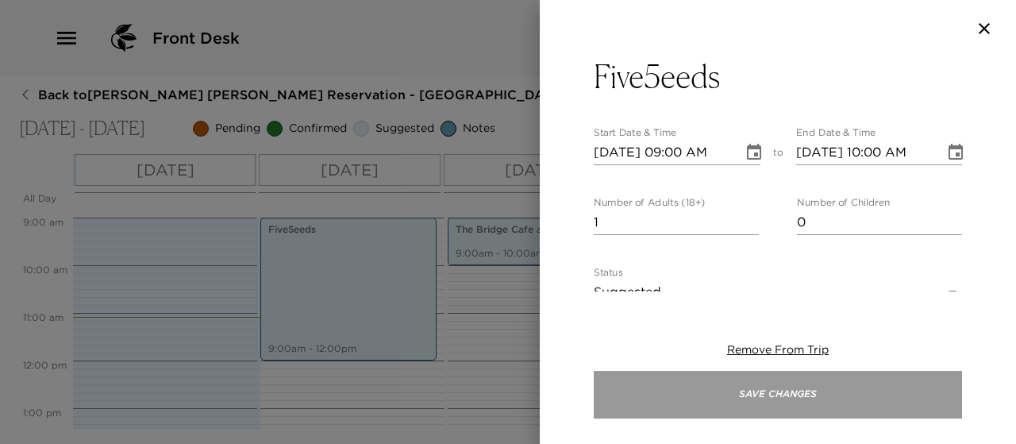
click at [758, 382] on button "Save Changes" at bounding box center [778, 395] width 368 height 48
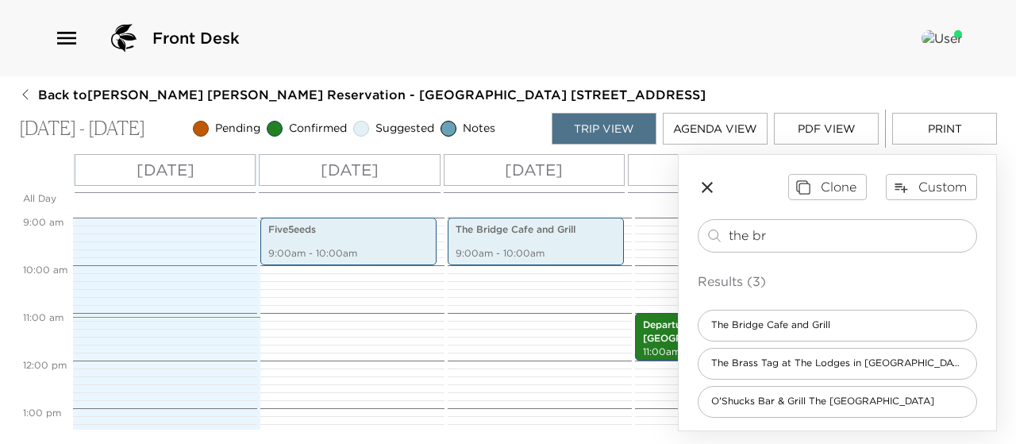
click at [923, 132] on button "Print" at bounding box center [944, 129] width 105 height 32
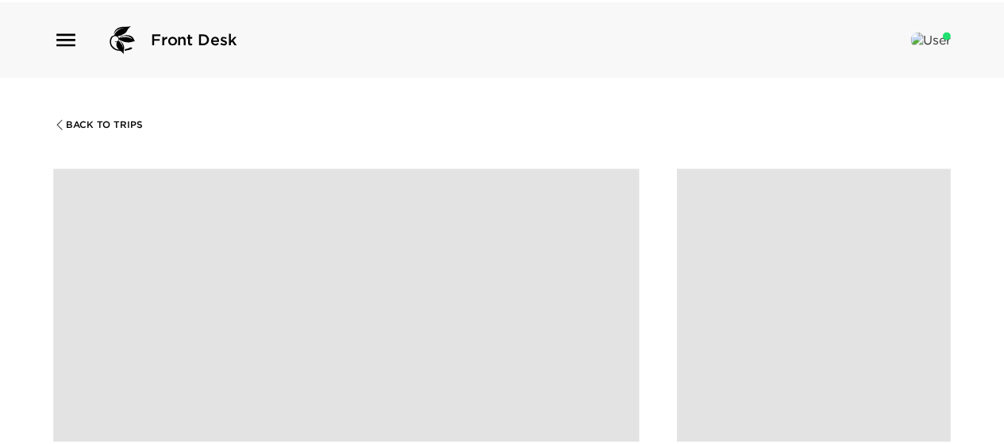
scroll to position [1274, 0]
